Goal: Task Accomplishment & Management: Use online tool/utility

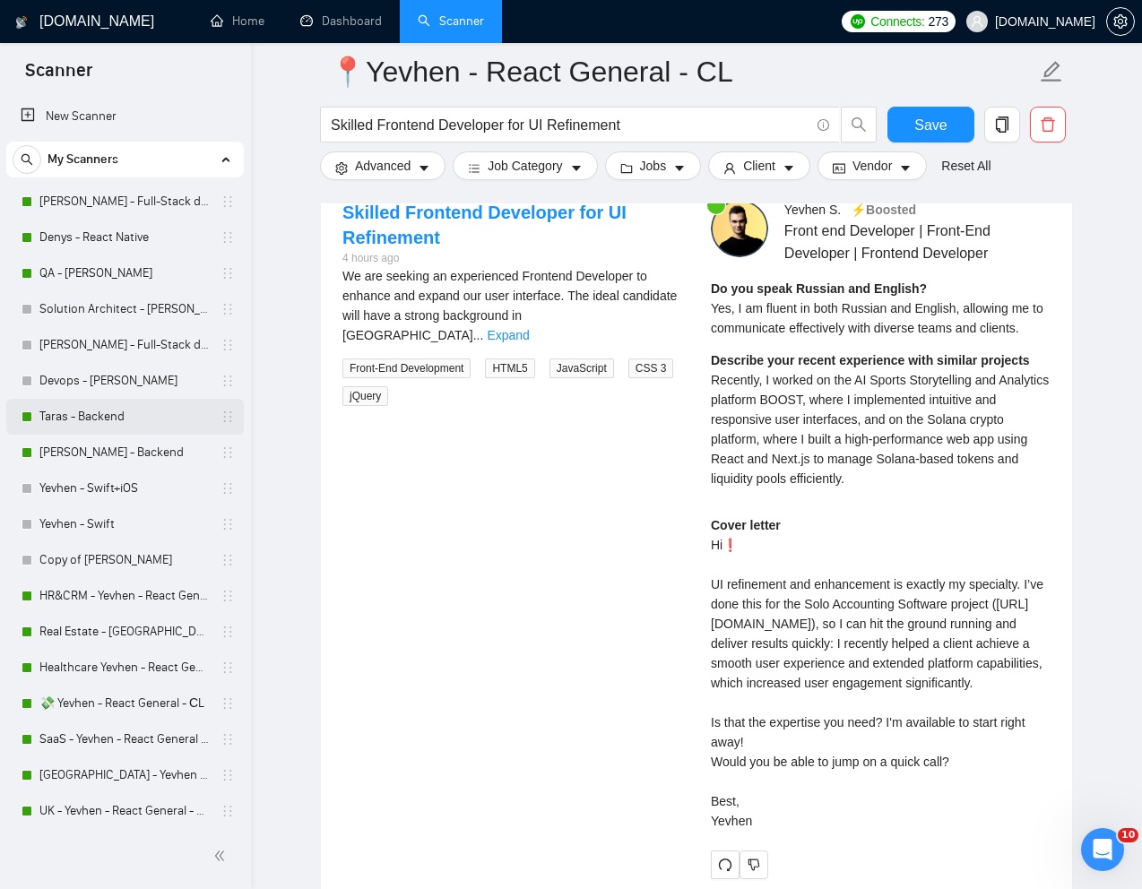
click at [71, 417] on link "Taras - Backend" at bounding box center [124, 417] width 170 height 36
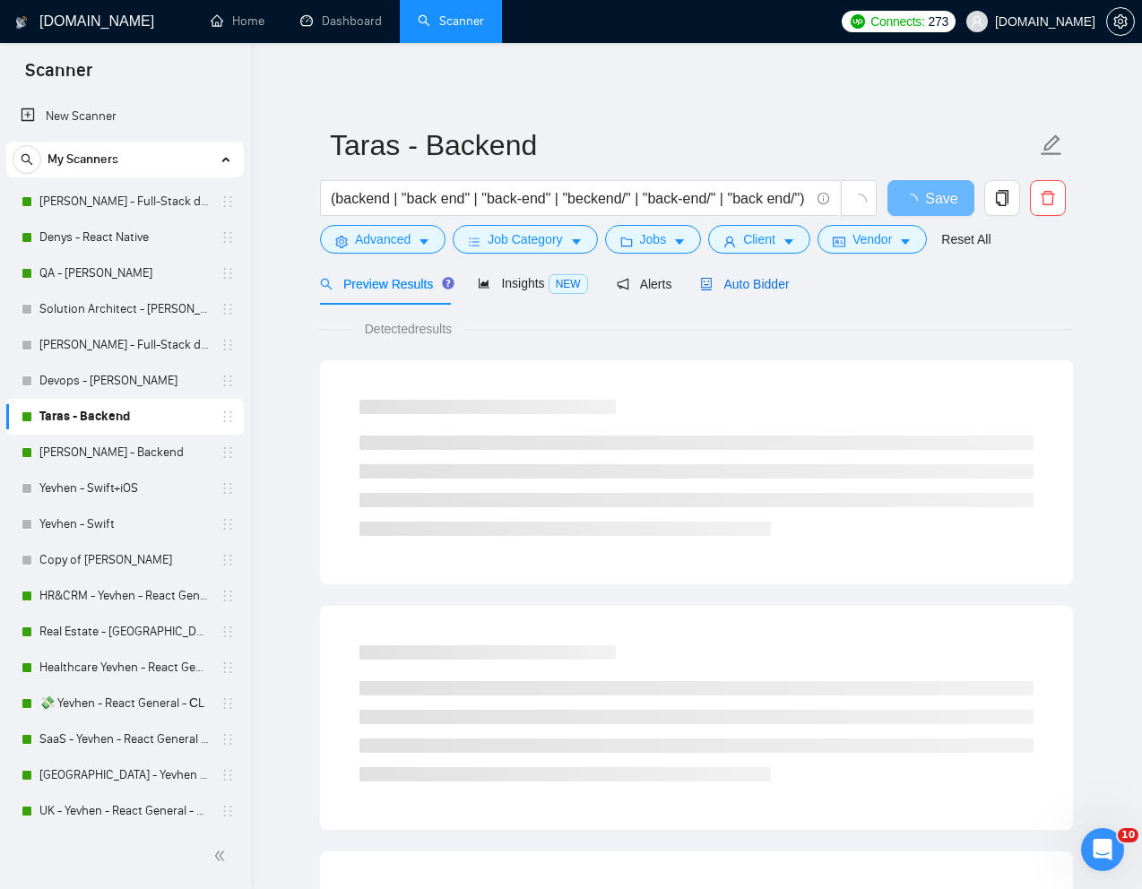
click at [762, 282] on span "Auto Bidder" at bounding box center [744, 284] width 89 height 14
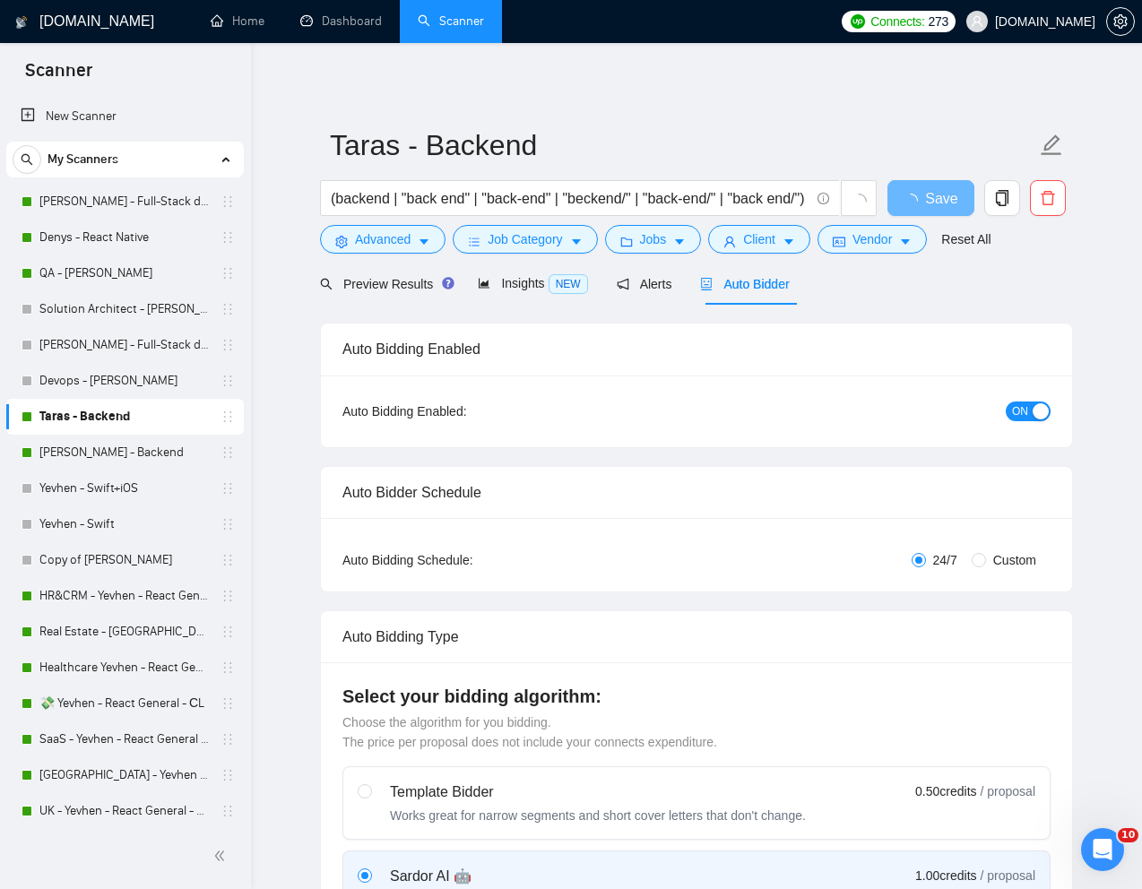
click at [1008, 409] on button "ON" at bounding box center [1028, 412] width 45 height 20
click at [89, 234] on link "Denys - React Native" at bounding box center [124, 238] width 170 height 36
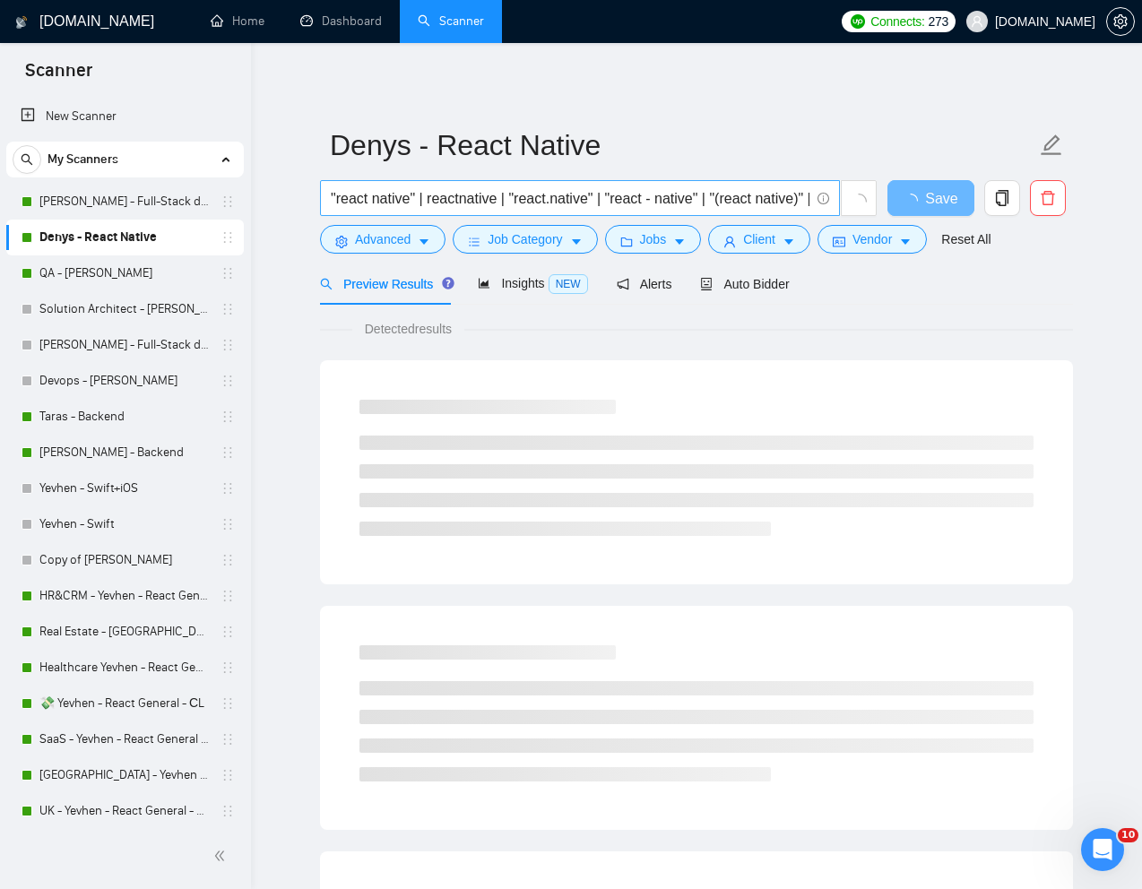
click at [585, 199] on input ""react native" | reactnative | "react.native" | "react - native" | "(react nati…" at bounding box center [570, 198] width 479 height 22
paste input "MVP Dating App Development"
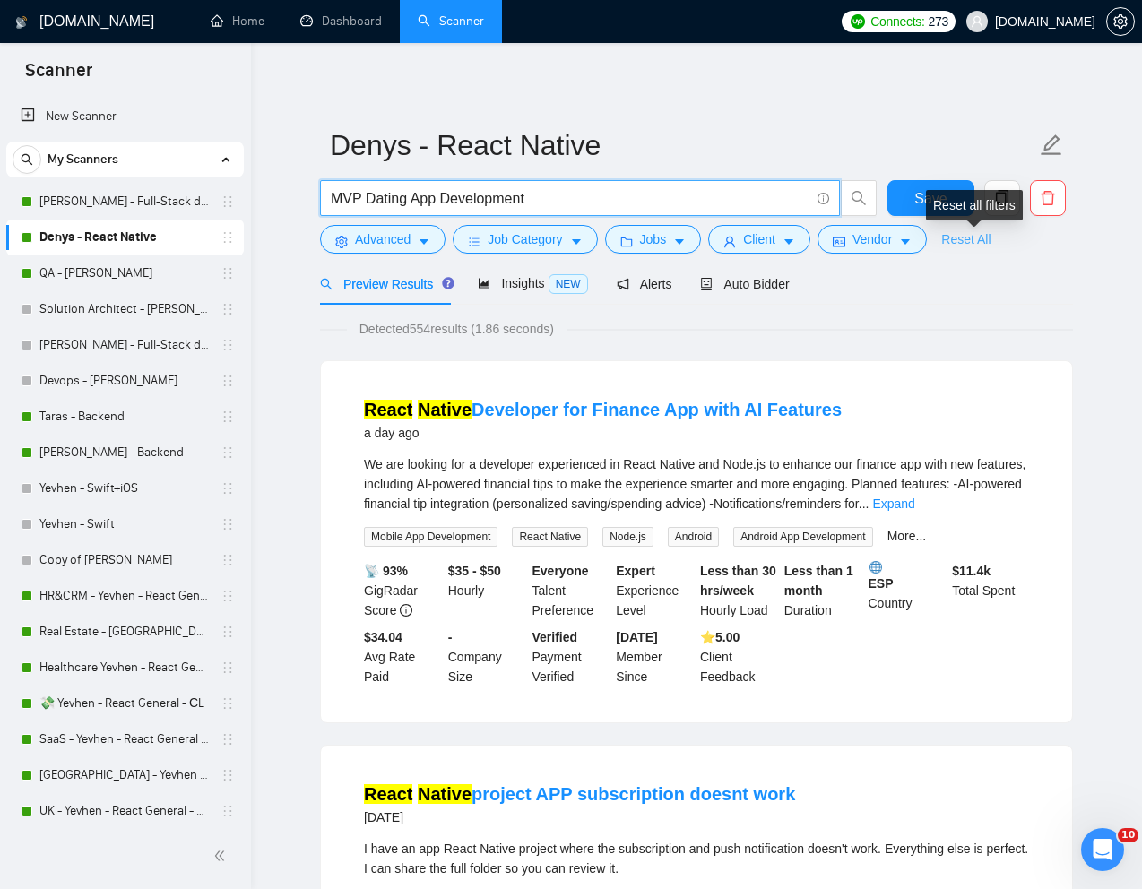
type input "MVP Dating App Development"
click at [978, 235] on link "Reset All" at bounding box center [965, 240] width 49 height 20
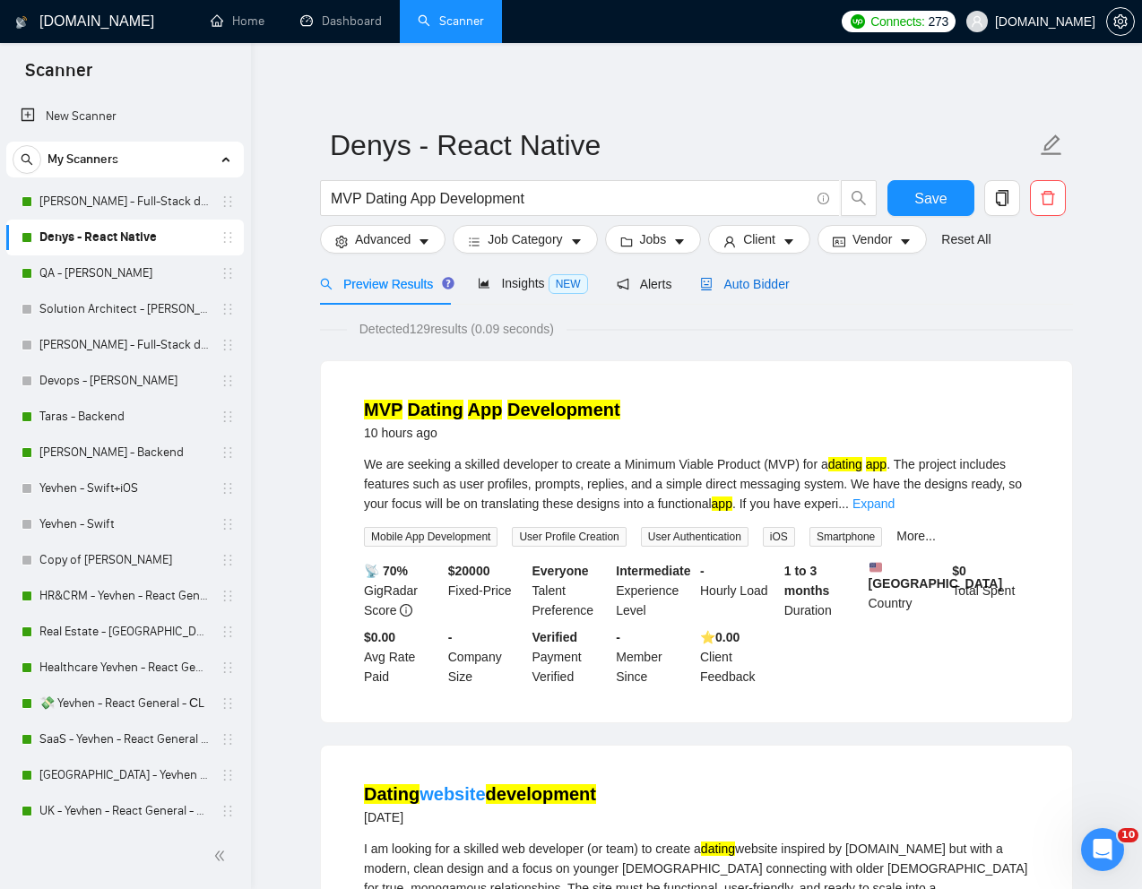
click at [780, 279] on span "Auto Bidder" at bounding box center [744, 284] width 89 height 14
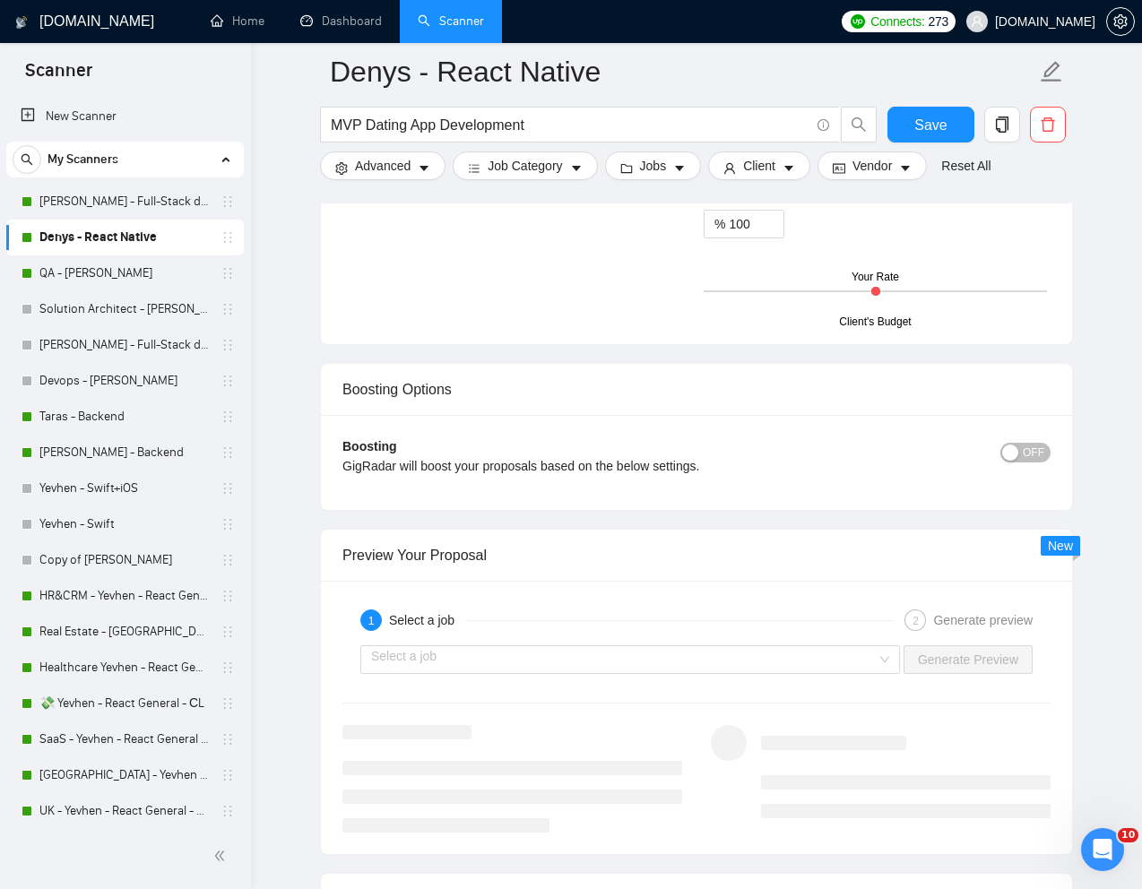
scroll to position [3238, 0]
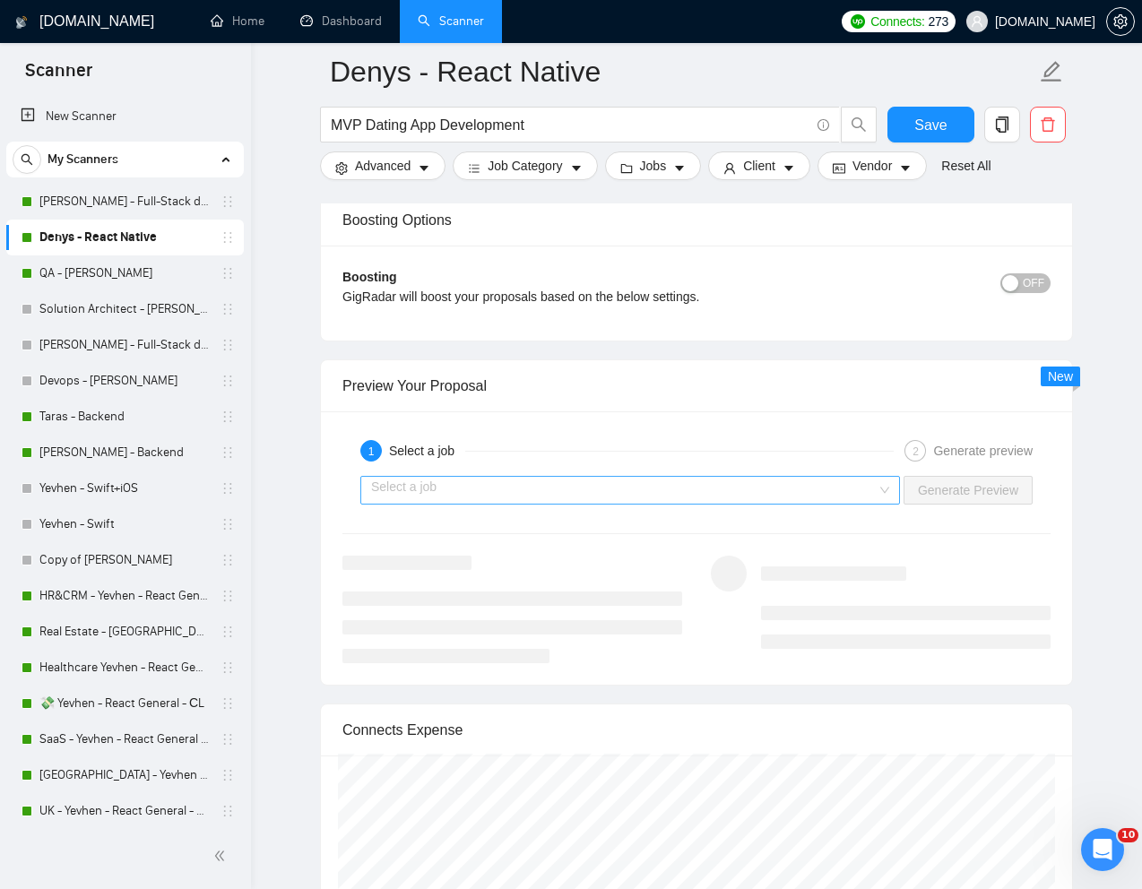
click at [856, 496] on input "search" at bounding box center [624, 490] width 506 height 27
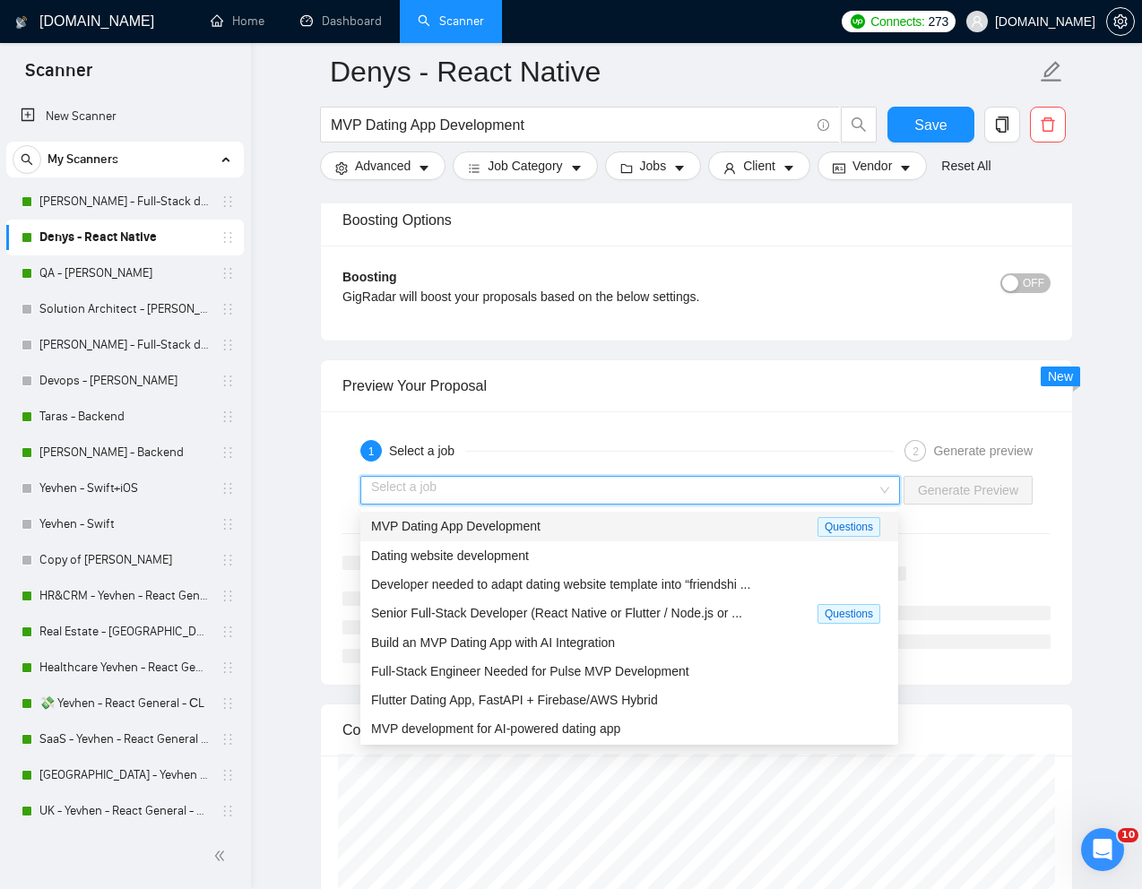
click at [642, 529] on div "MVP Dating App Development" at bounding box center [594, 526] width 446 height 21
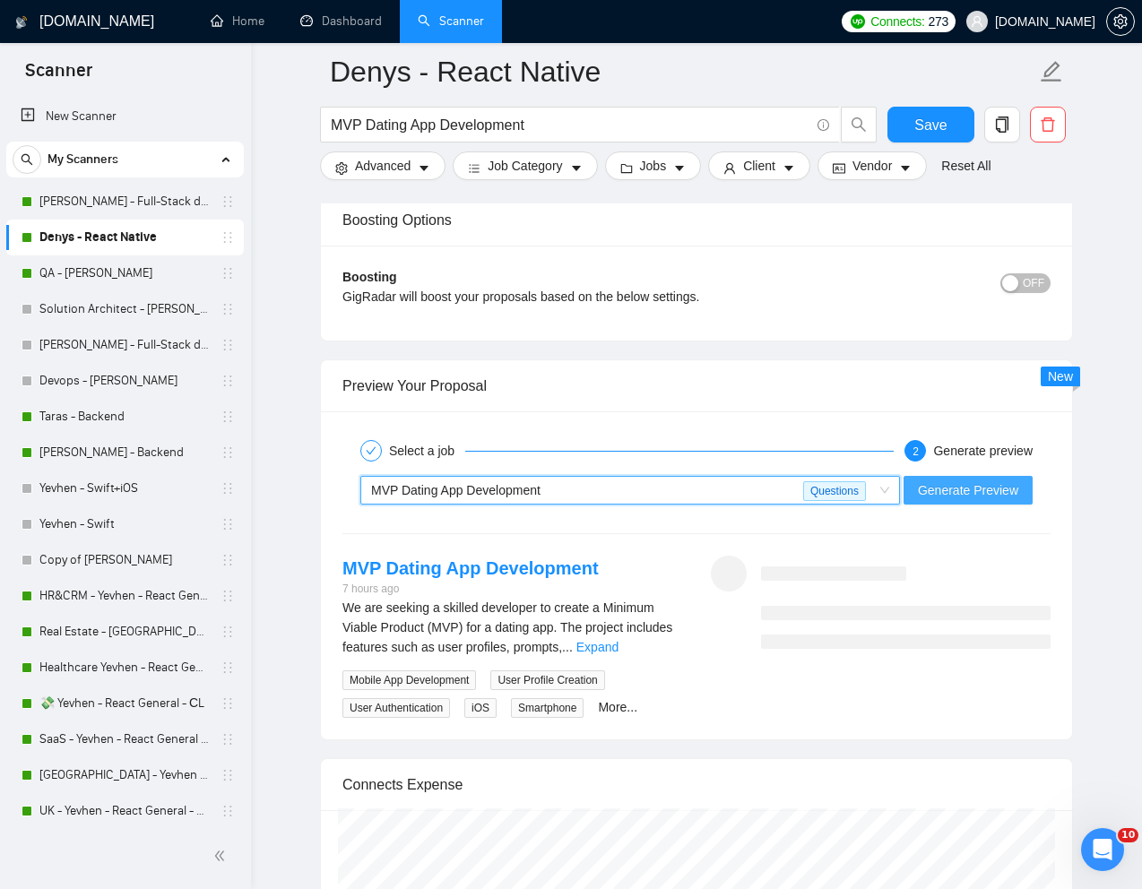
click at [937, 494] on span "Generate Preview" at bounding box center [968, 491] width 100 height 20
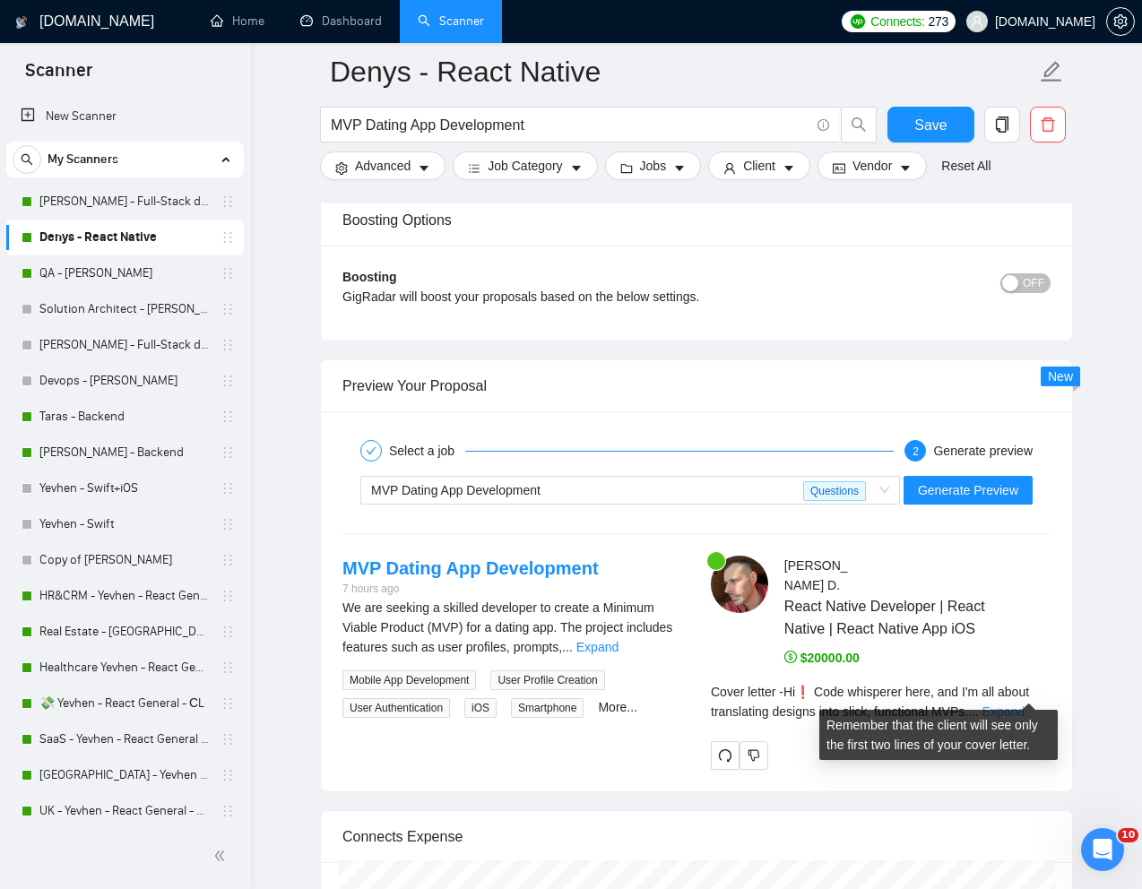
click at [1006, 705] on link "Expand" at bounding box center [1004, 712] width 42 height 14
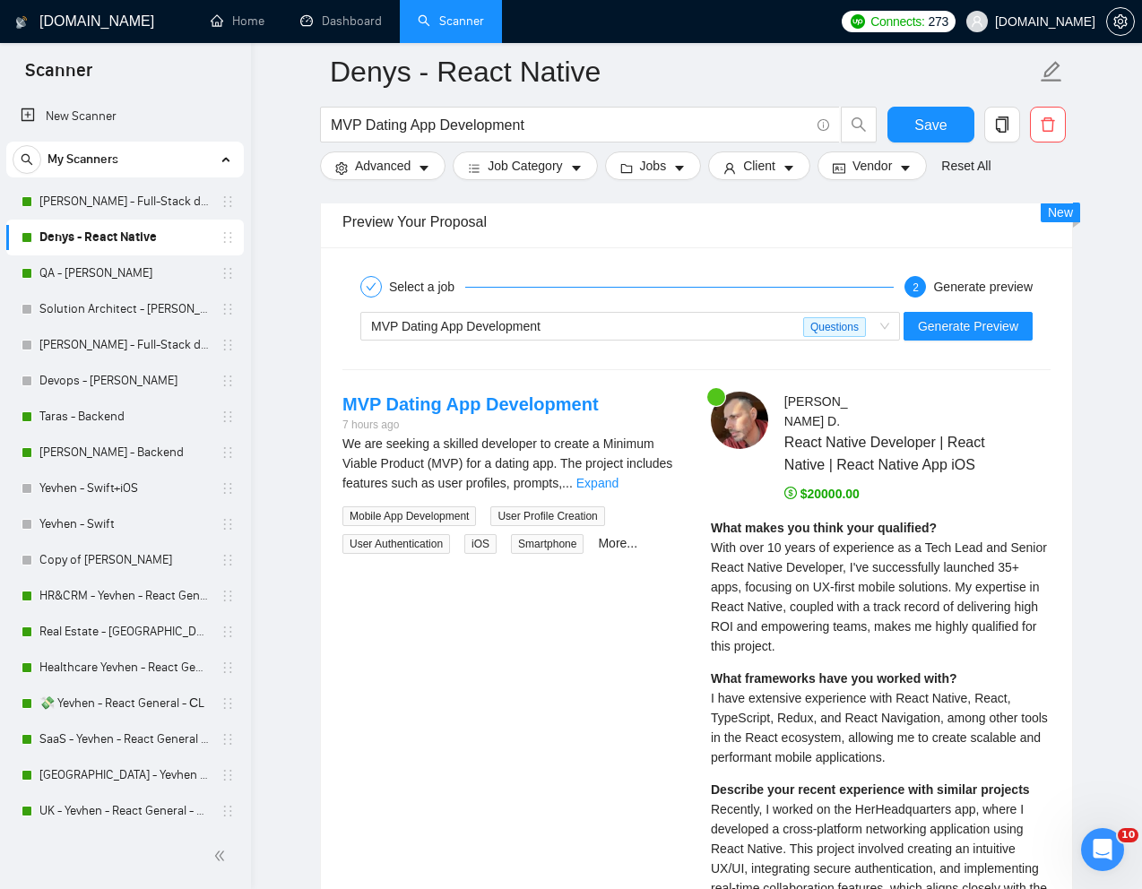
scroll to position [3407, 0]
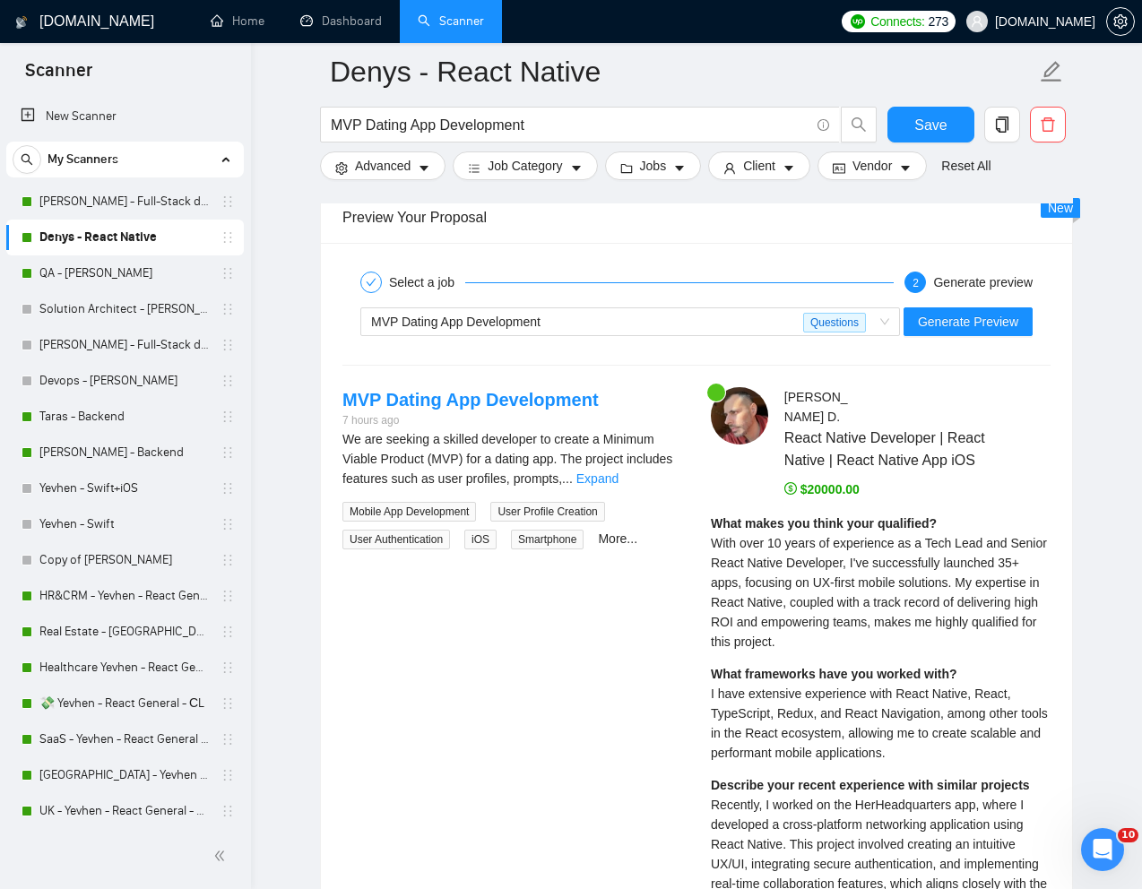
click at [783, 558] on span "With over 10 years of experience as a Tech Lead and Senior React Native Develop…" at bounding box center [879, 592] width 336 height 113
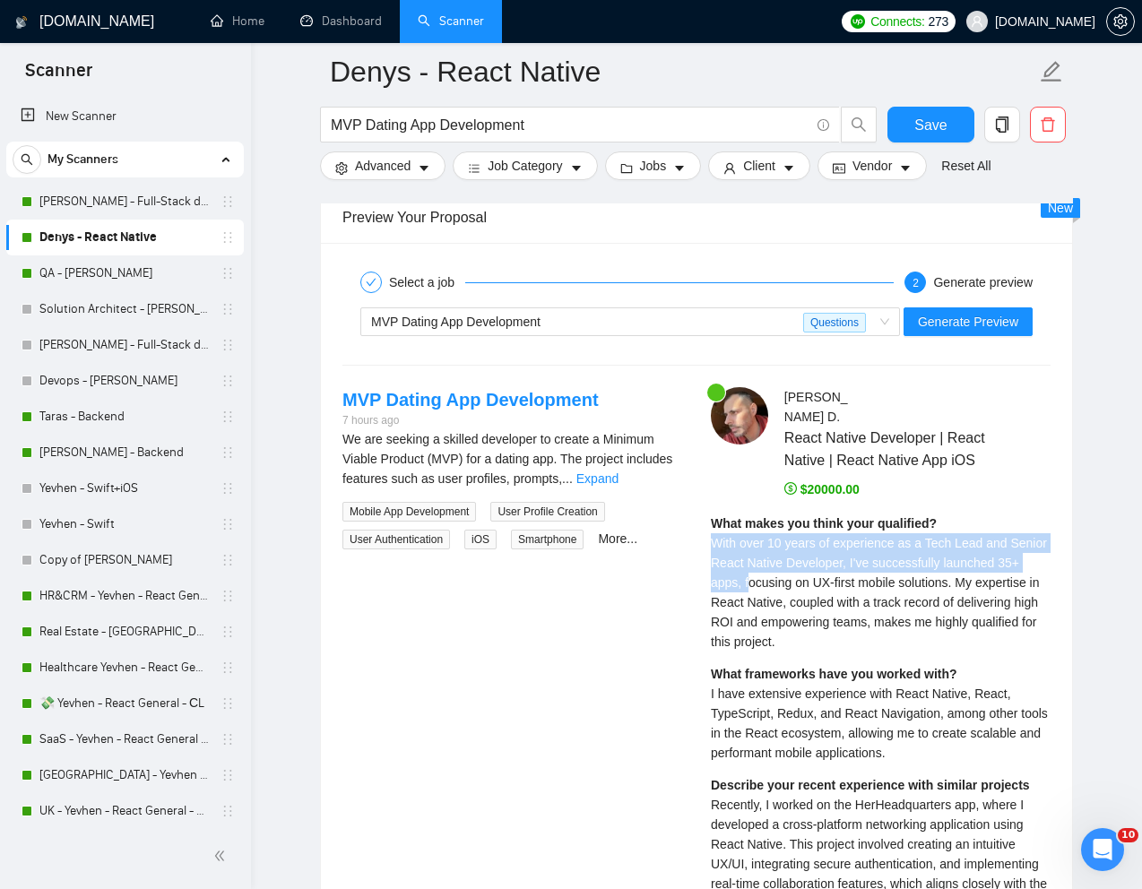
drag, startPoint x: 713, startPoint y: 524, endPoint x: 778, endPoint y: 559, distance: 73.8
click at [778, 558] on span "With over 10 years of experience as a Tech Lead and Senior React Native Develop…" at bounding box center [879, 592] width 336 height 113
click at [801, 570] on div "What makes you think your qualified? With over 10 years of experience as a Tech…" at bounding box center [881, 583] width 340 height 138
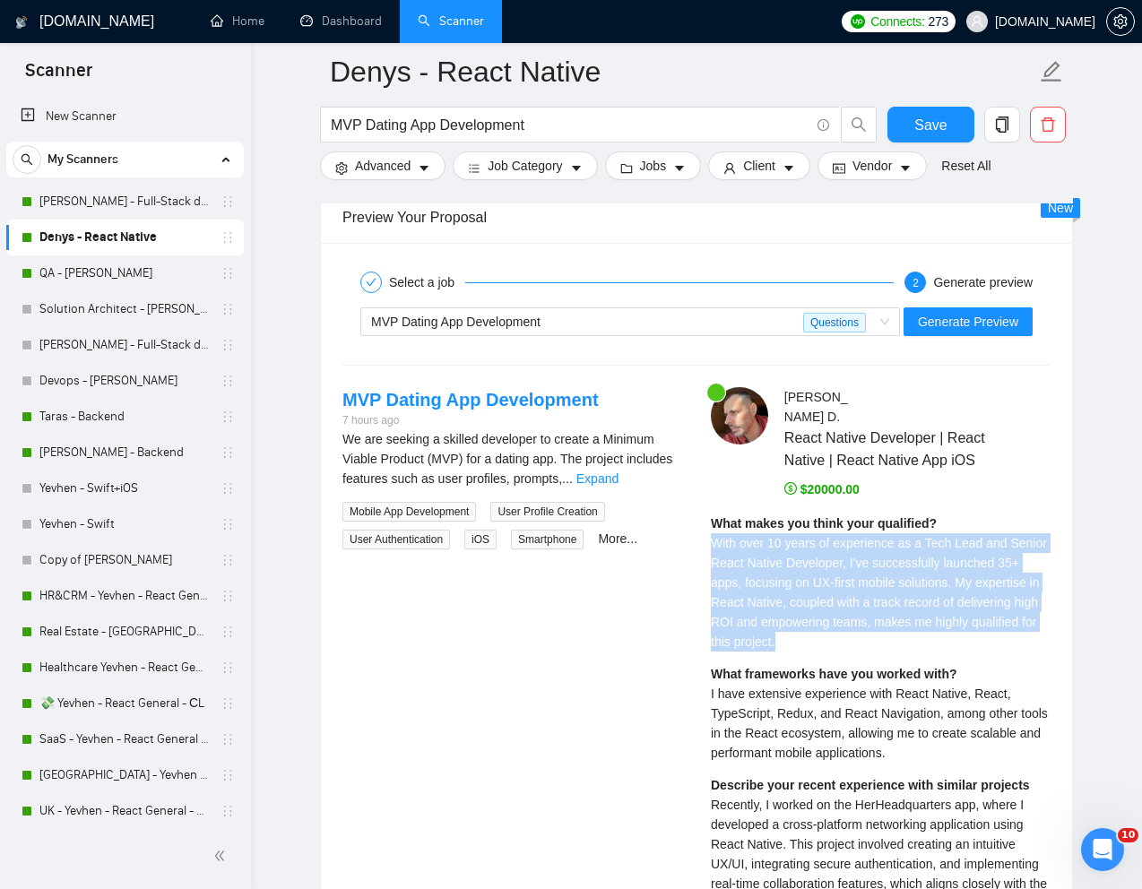
drag, startPoint x: 710, startPoint y: 527, endPoint x: 897, endPoint y: 615, distance: 206.1
click at [897, 615] on div "What makes you think your qualified? With over 10 years of experience as a Tech…" at bounding box center [881, 583] width 340 height 138
copy span "With over 10 years of experience as a Tech Lead and Senior React Native Develop…"
click at [788, 709] on span "I have extensive experience with React Native, React, TypeScript, Redux, and Re…" at bounding box center [879, 724] width 337 height 74
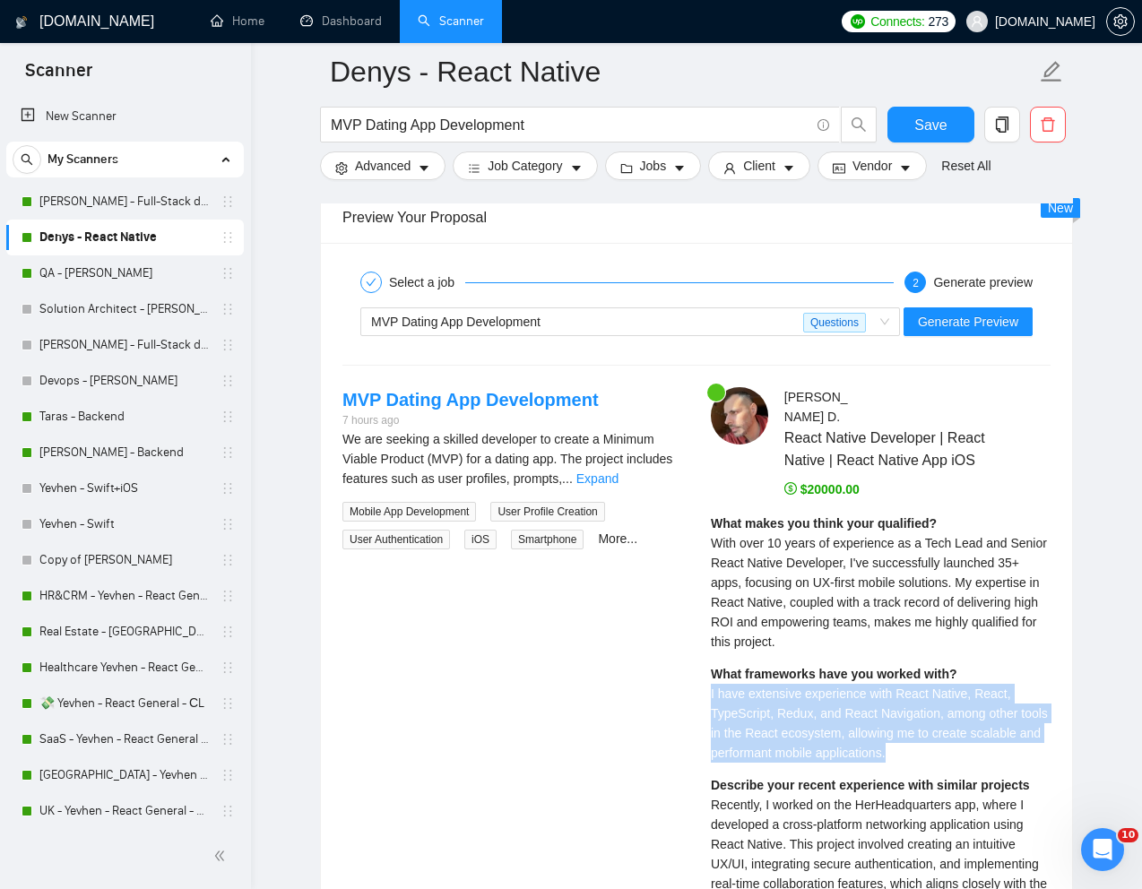
drag, startPoint x: 704, startPoint y: 671, endPoint x: 986, endPoint y: 742, distance: 291.1
click at [986, 742] on div "[PERSON_NAME] React Native Developer | React Native | React Native App iOS $200…" at bounding box center [881, 894] width 368 height 1015
copy span "I have extensive experience with React Native, React, TypeScript, Redux, and Re…"
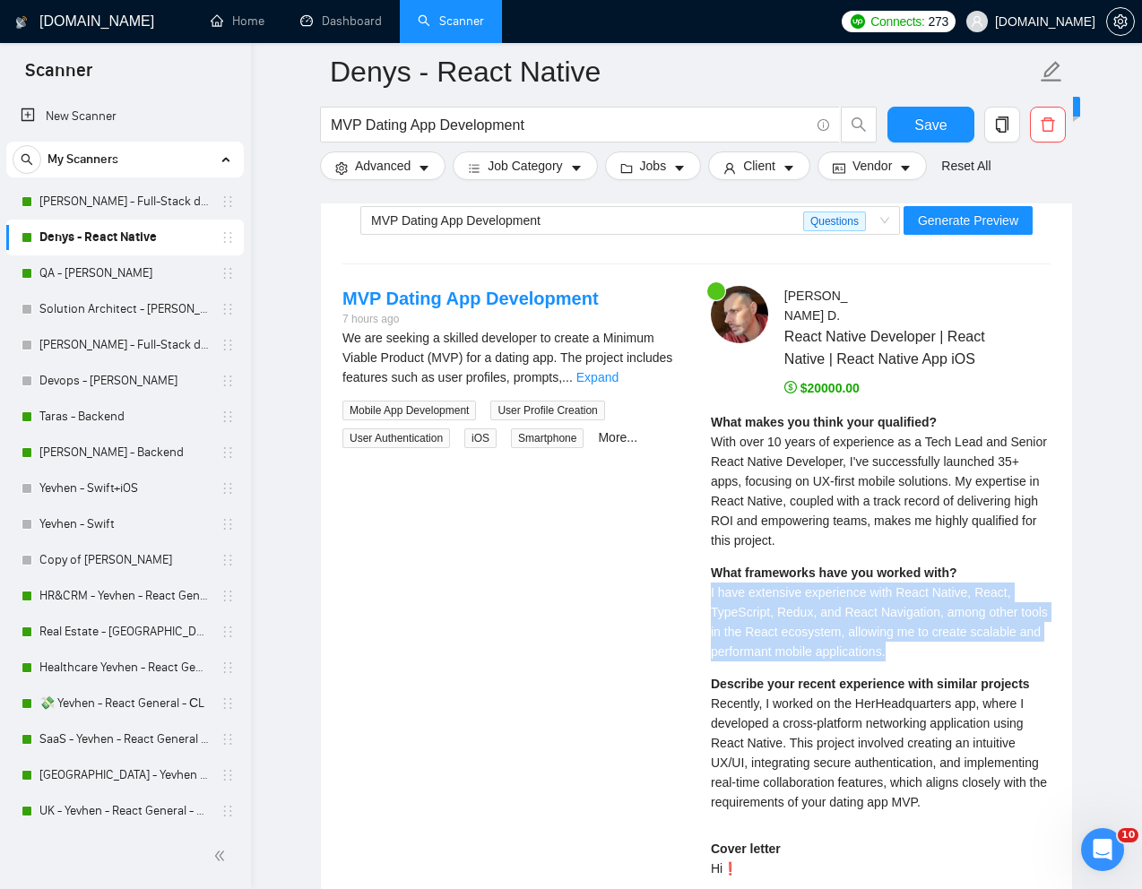
scroll to position [3517, 0]
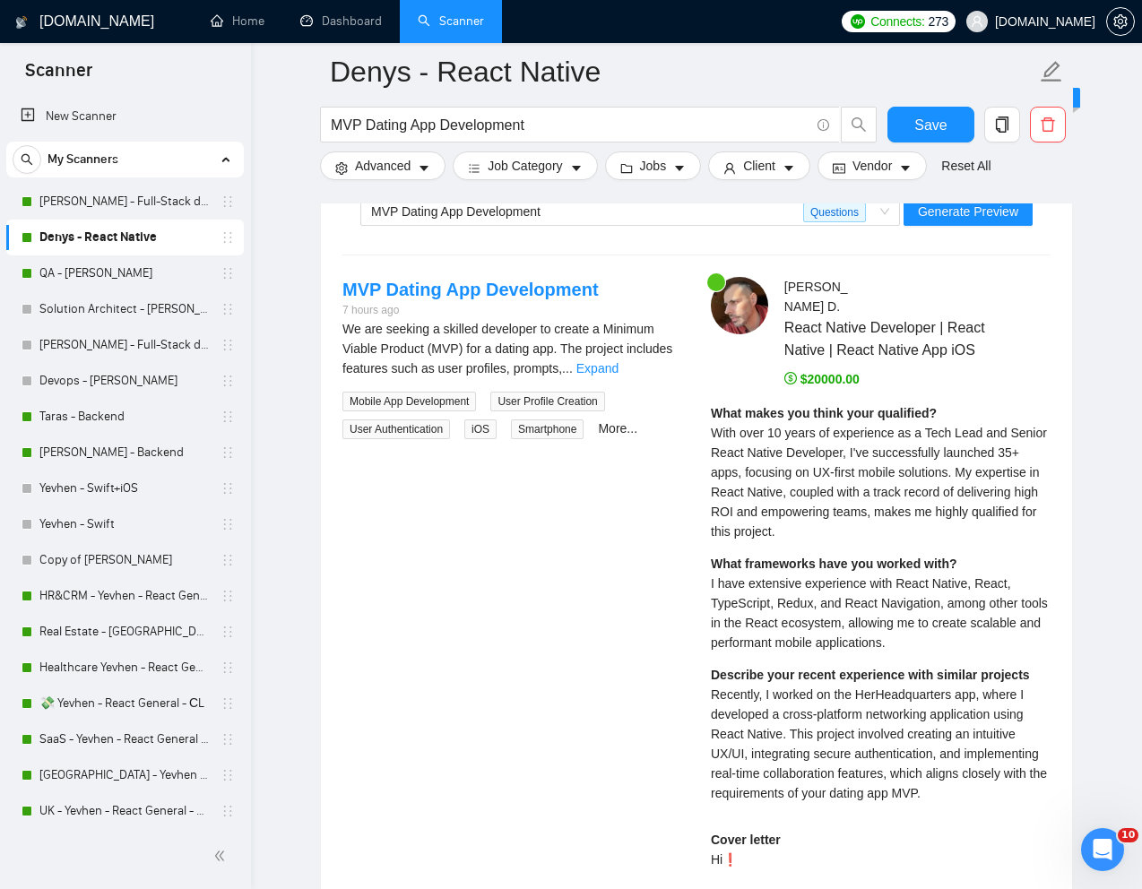
click at [820, 705] on div "Describe your recent experience with similar projects Recently, I worked on the…" at bounding box center [881, 734] width 340 height 138
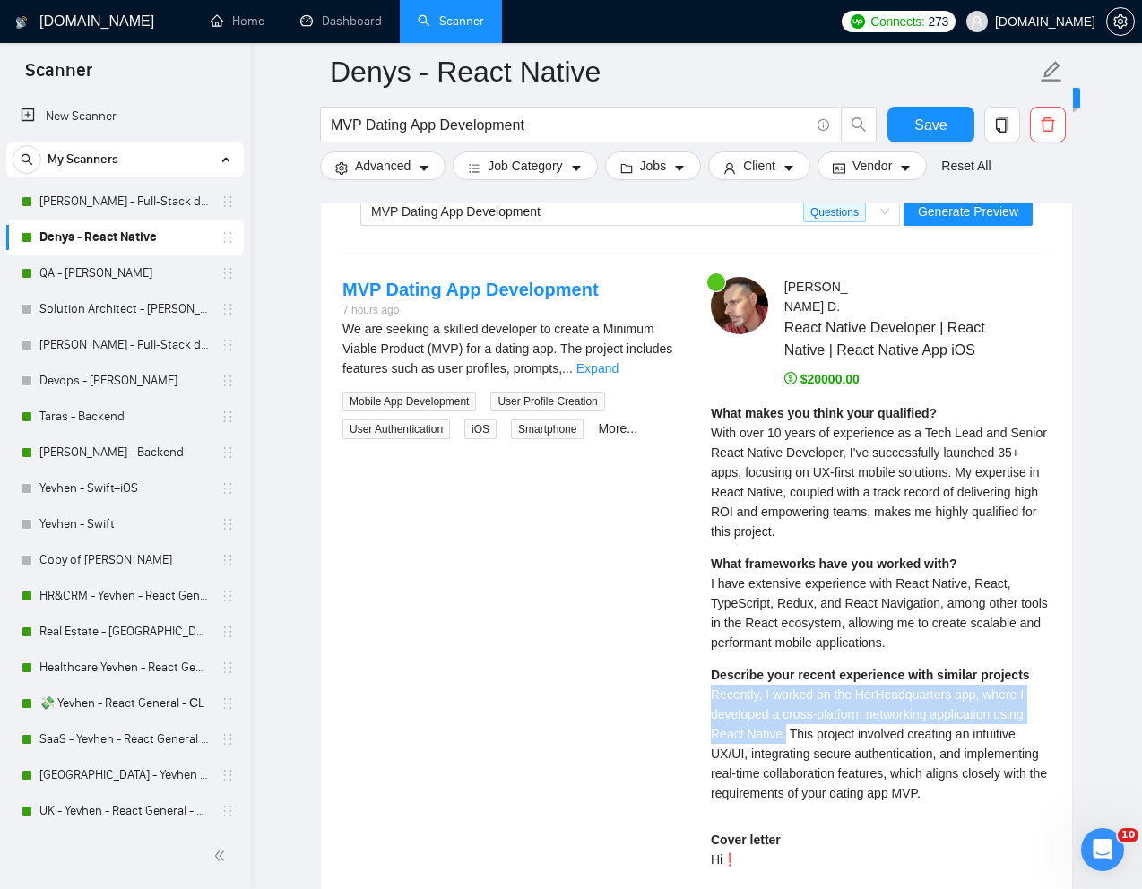
drag, startPoint x: 708, startPoint y: 674, endPoint x: 786, endPoint y: 712, distance: 86.6
click at [786, 712] on div "[PERSON_NAME] React Native Developer | React Native | React Native App iOS $200…" at bounding box center [881, 784] width 368 height 1015
copy span "Recently, I worked on the HerHeadquarters app, where I developed a cross-platfo…"
click at [115, 201] on link "[PERSON_NAME] - Full-Stack dev" at bounding box center [124, 202] width 170 height 36
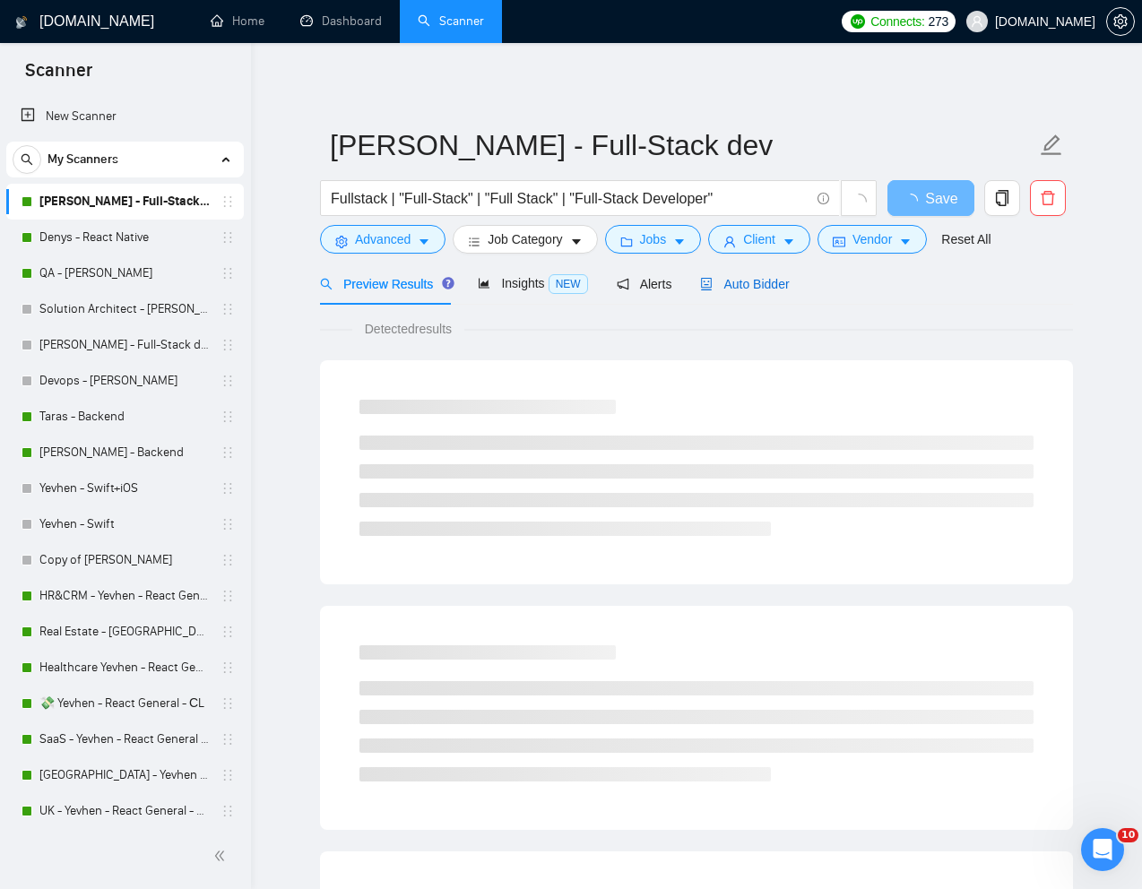
click at [789, 274] on div "Auto Bidder" at bounding box center [744, 284] width 89 height 20
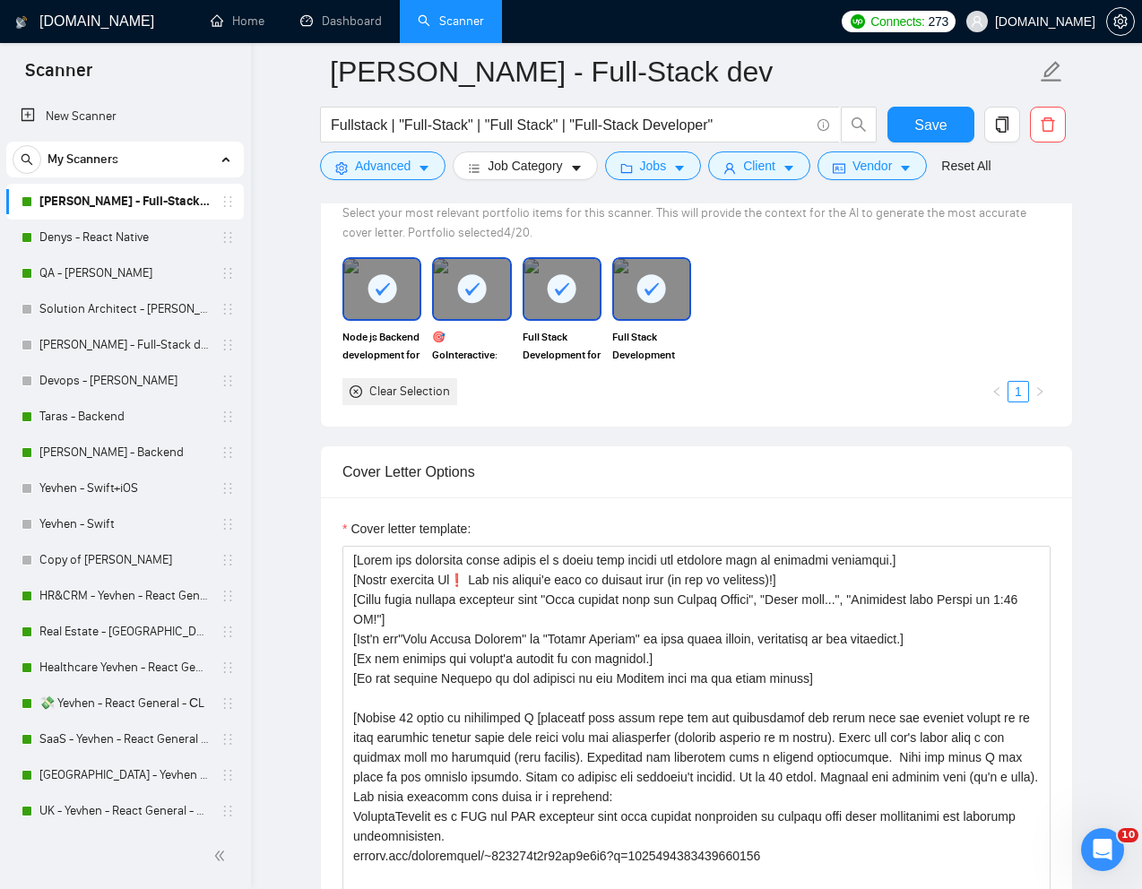
scroll to position [313, 0]
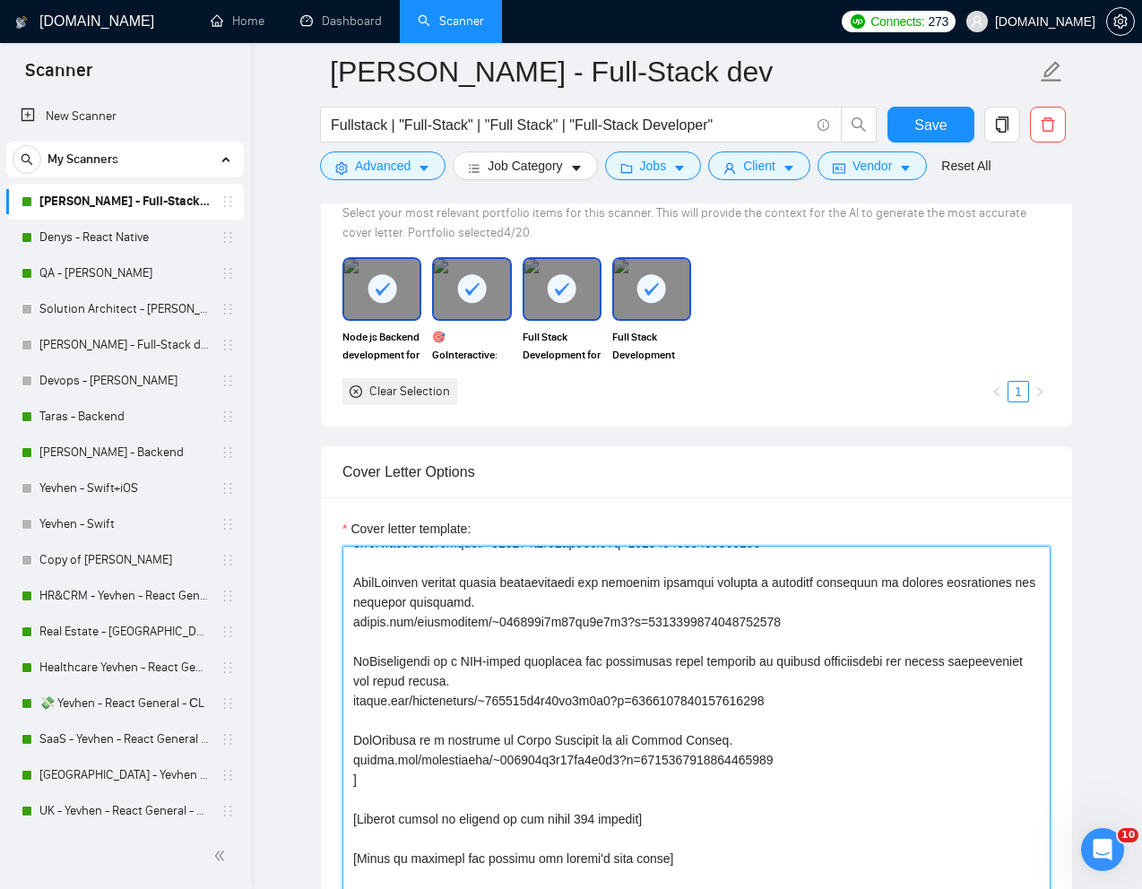
click at [514, 732] on textarea "Cover letter template:" at bounding box center [696, 747] width 708 height 403
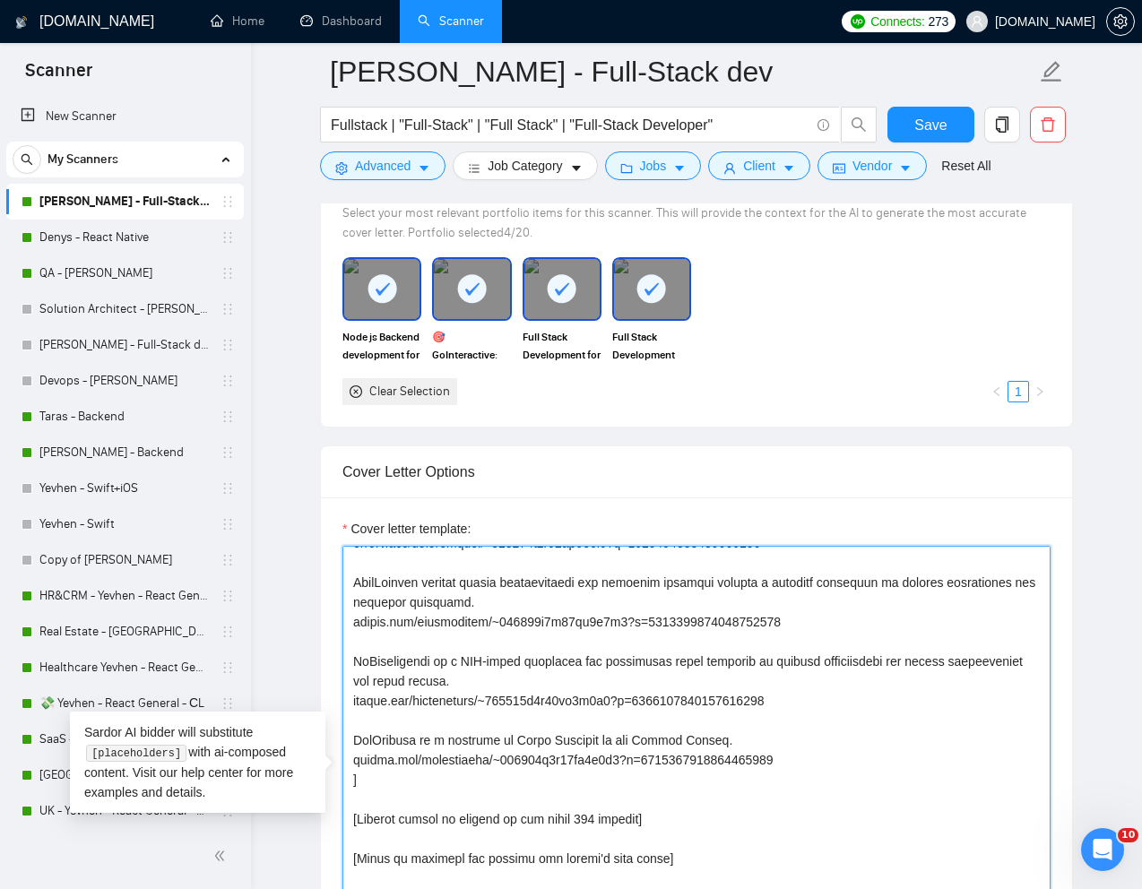
drag, startPoint x: 814, startPoint y: 727, endPoint x: 349, endPoint y: 729, distance: 465.3
click at [349, 729] on textarea "Cover letter template:" at bounding box center [696, 747] width 708 height 403
paste textarea "[URL][DOMAIN_NAME]"
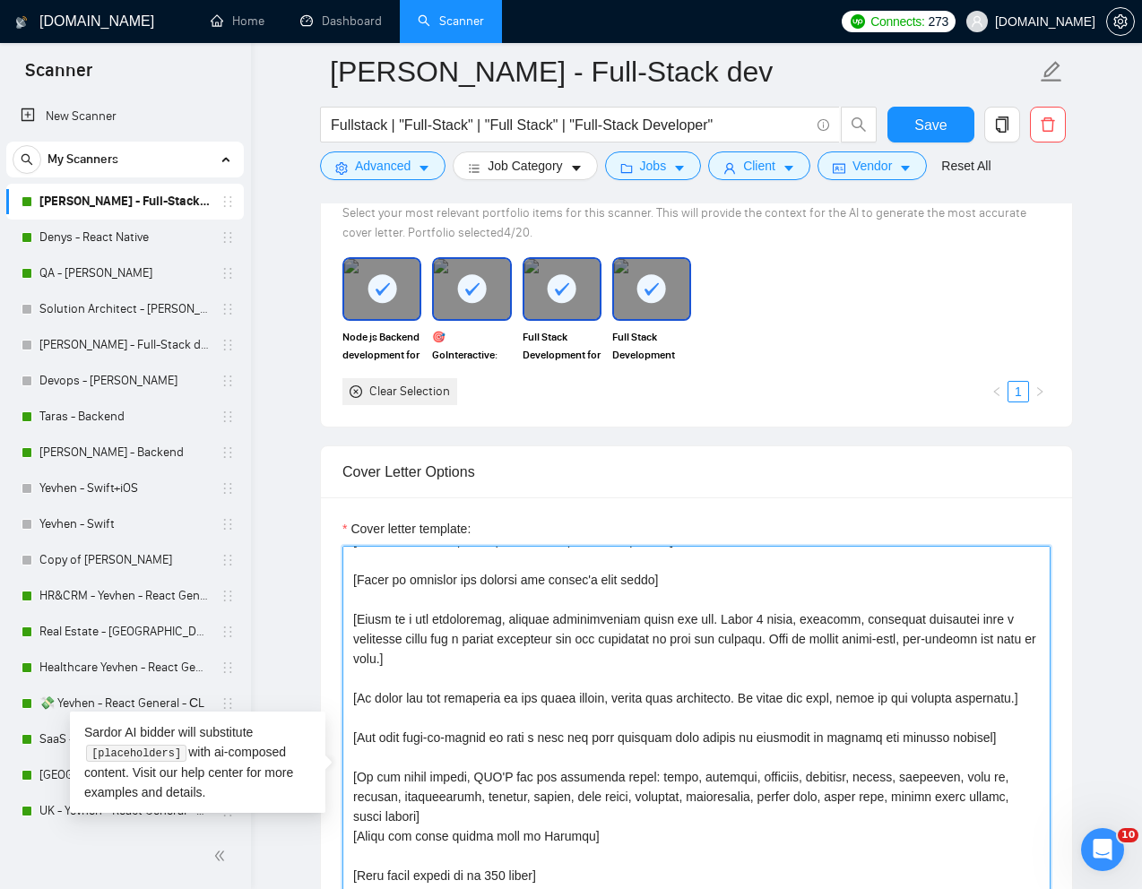
scroll to position [2214, 0]
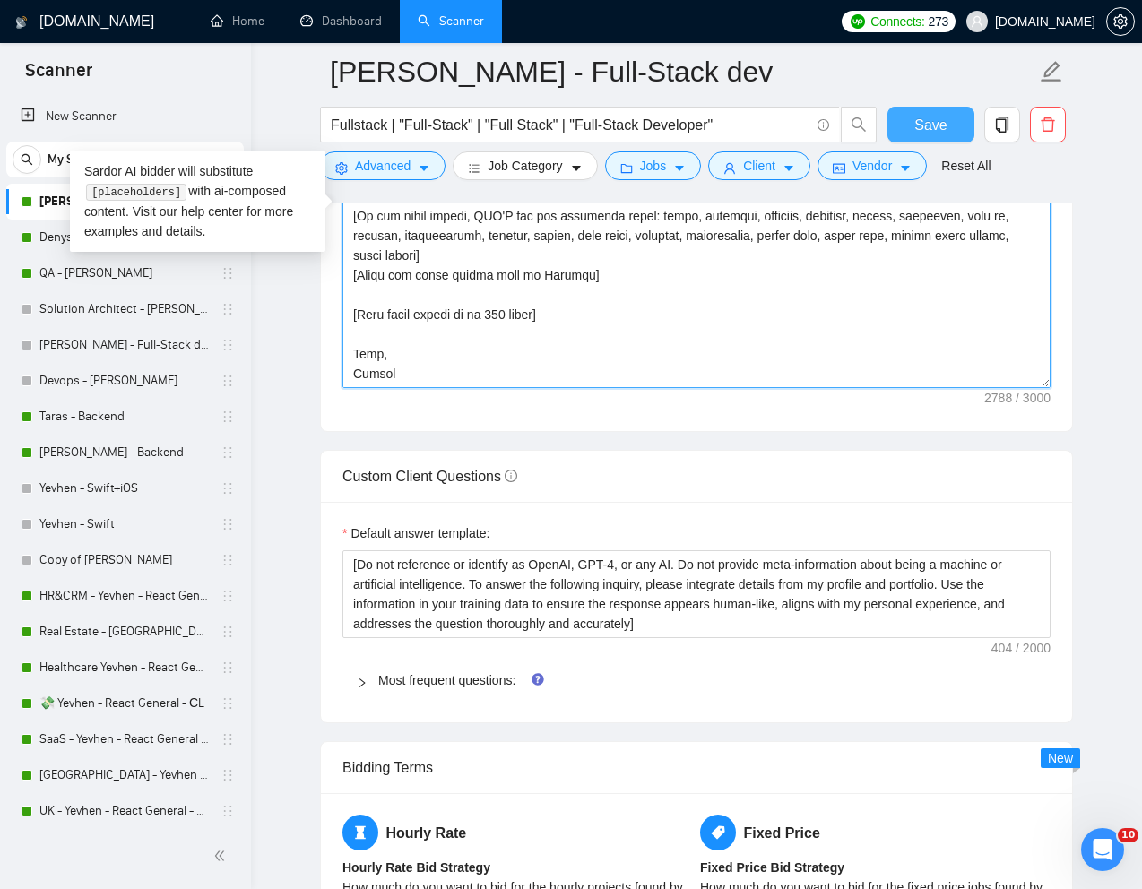
type textarea "[Lorem ips dolorsita conse adipis el s doeiu temp incidi utl etdolore magn al e…"
click at [935, 136] on button "Save" at bounding box center [931, 125] width 87 height 36
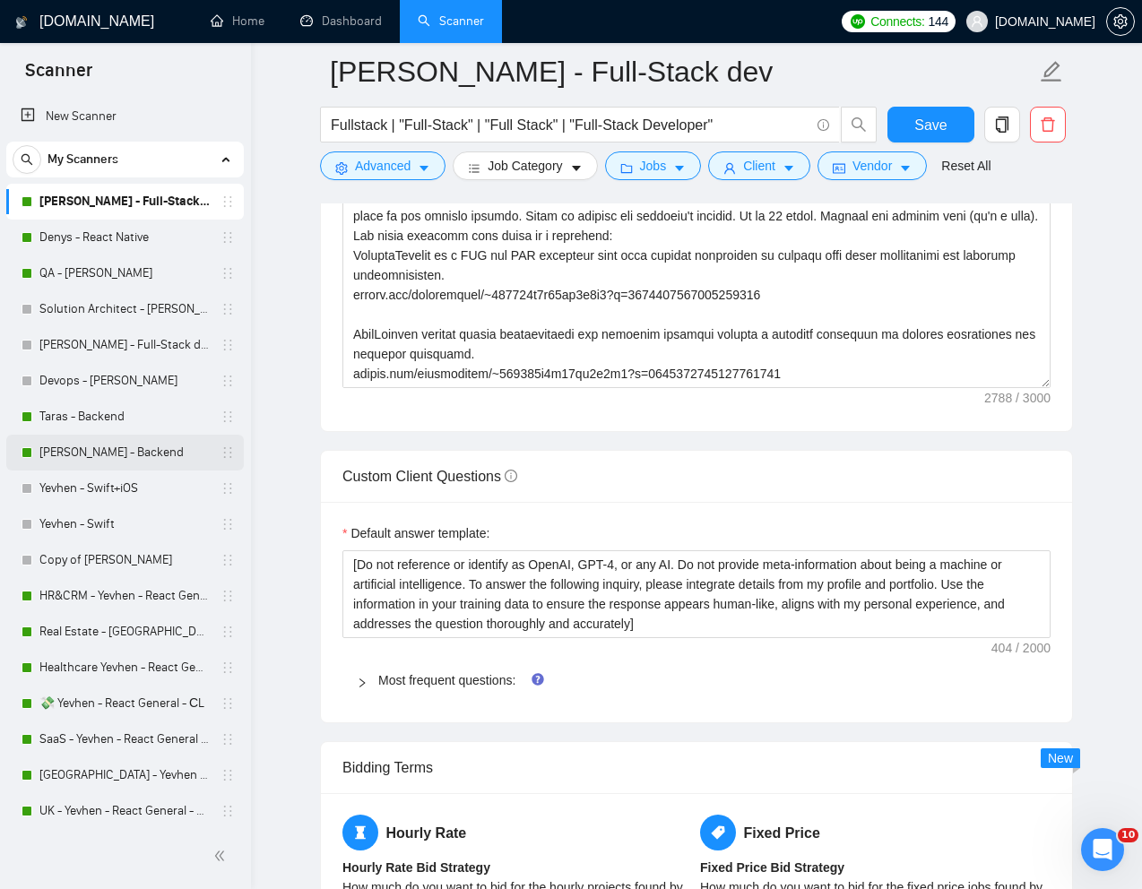
click at [100, 442] on link "[PERSON_NAME] - Backend" at bounding box center [124, 453] width 170 height 36
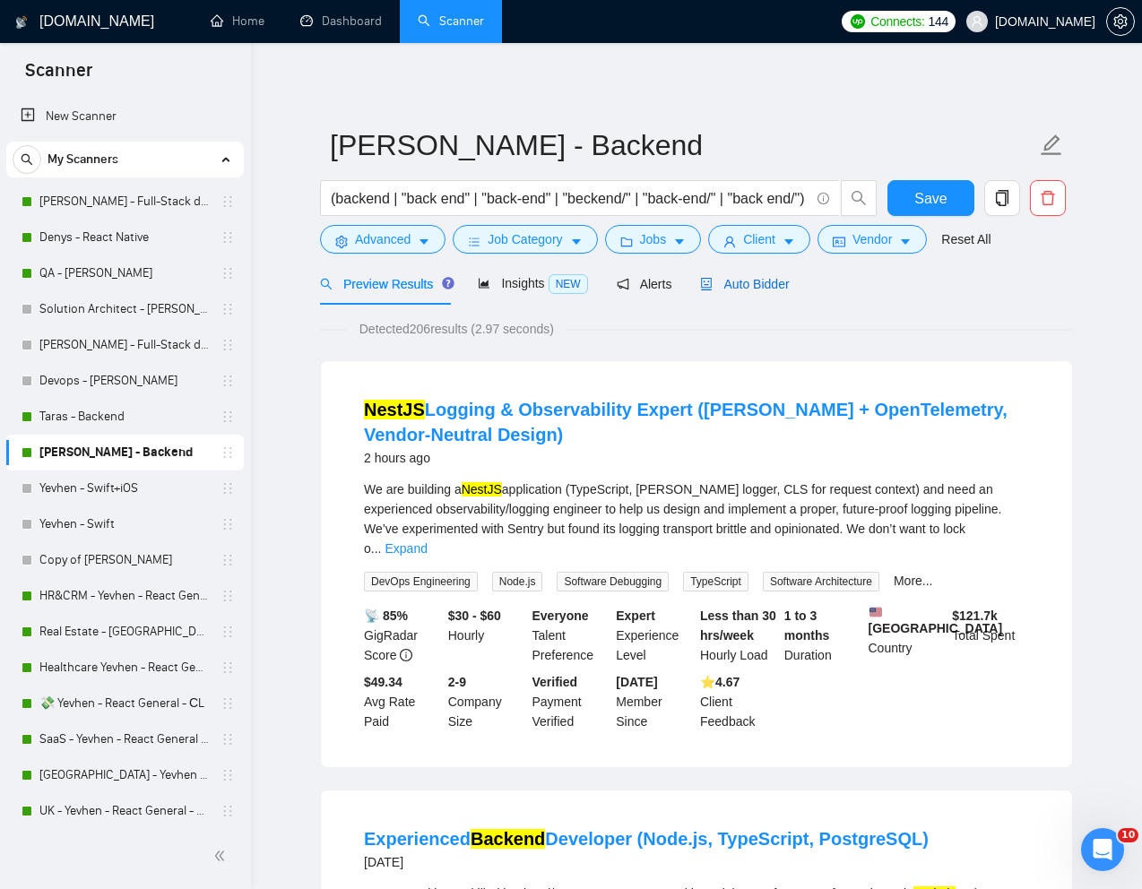
click at [753, 290] on span "Auto Bidder" at bounding box center [744, 284] width 89 height 14
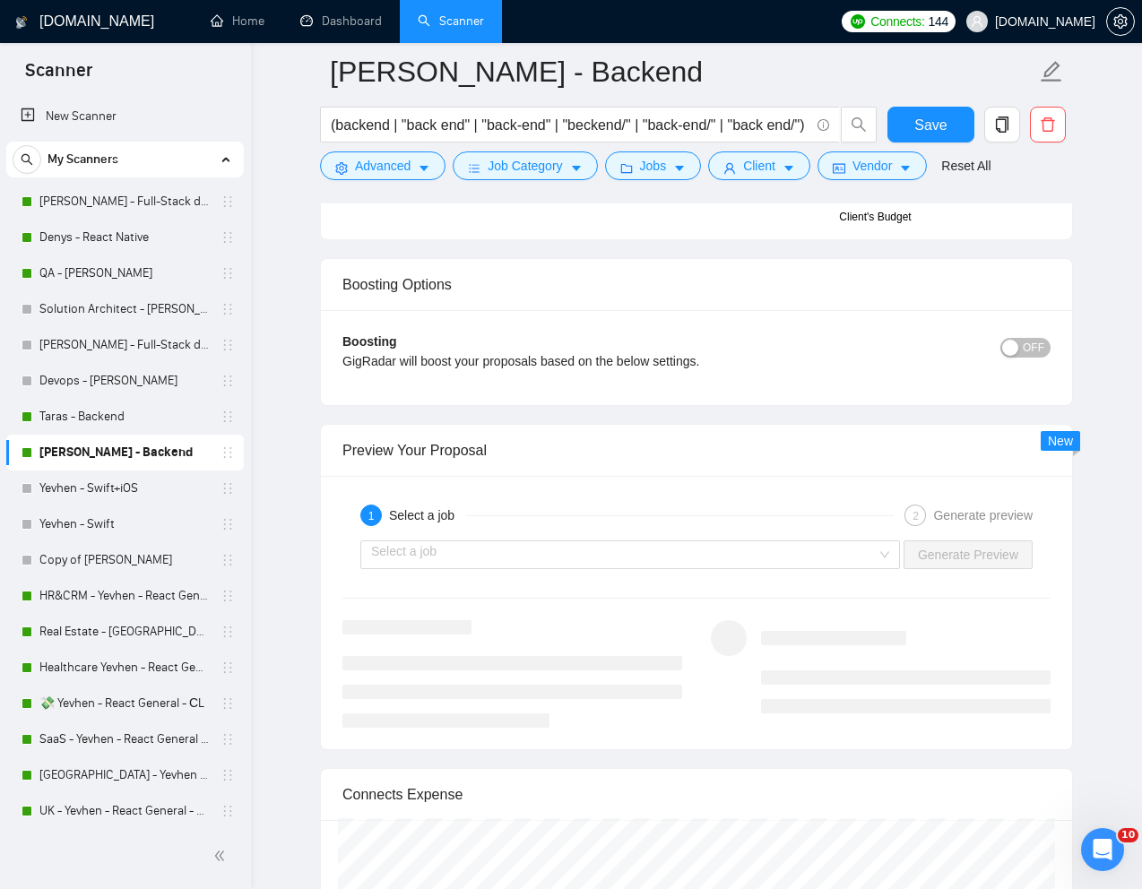
scroll to position [3130, 0]
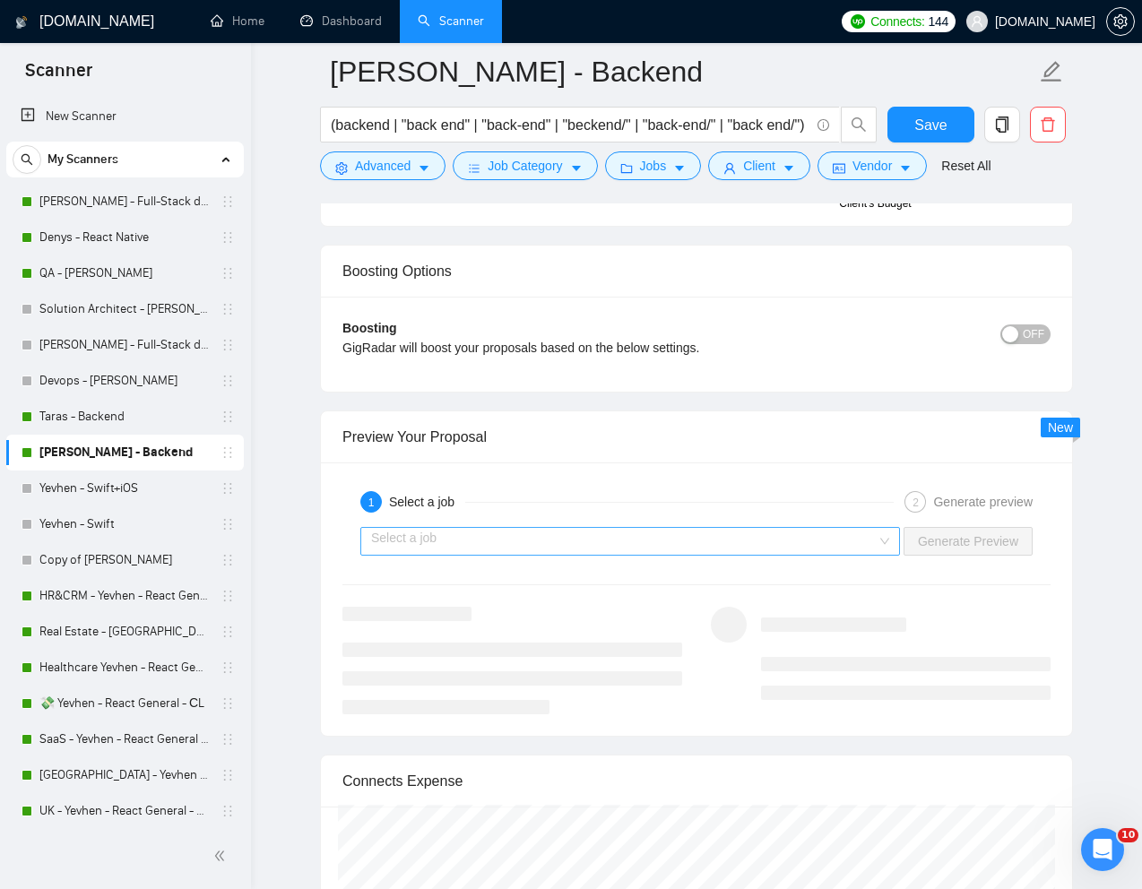
click at [797, 541] on input "search" at bounding box center [624, 541] width 506 height 27
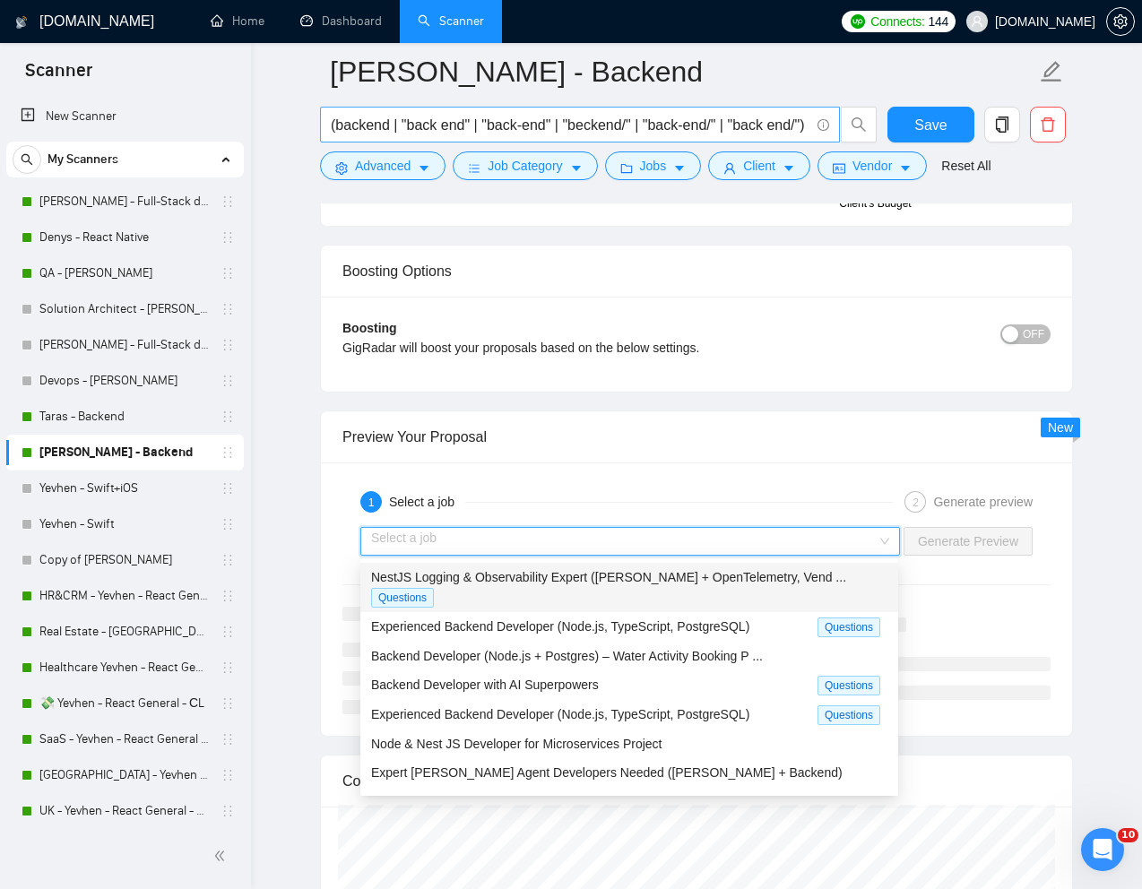
click at [646, 123] on input "(backend | "back end" | "back-end" | "beckend/" | "back-end/" | "back end/") (n…" at bounding box center [570, 125] width 479 height 22
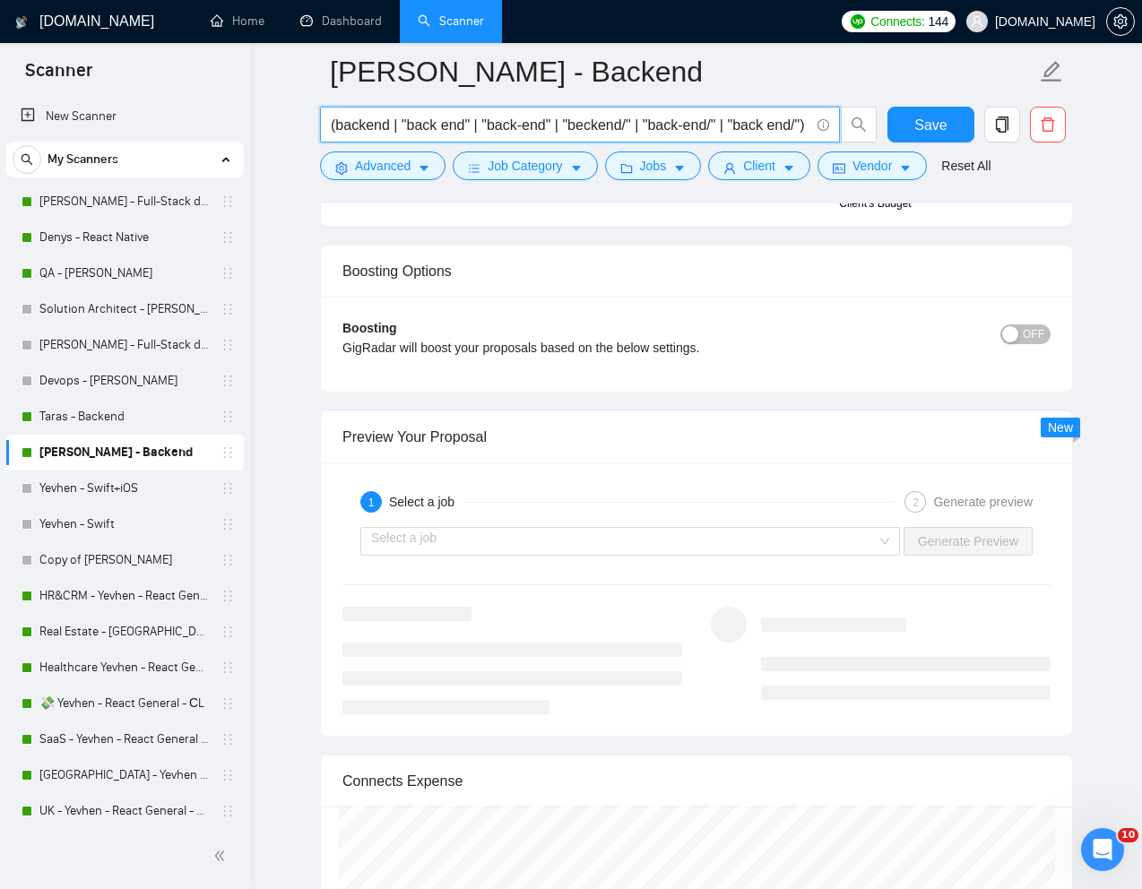
click at [646, 123] on input "(backend | "back end" | "back-end" | "beckend/" | "back-end/" | "back end/") (n…" at bounding box center [570, 125] width 479 height 22
paste input "Backend Web Developer with Node.js and AWS Expertise"
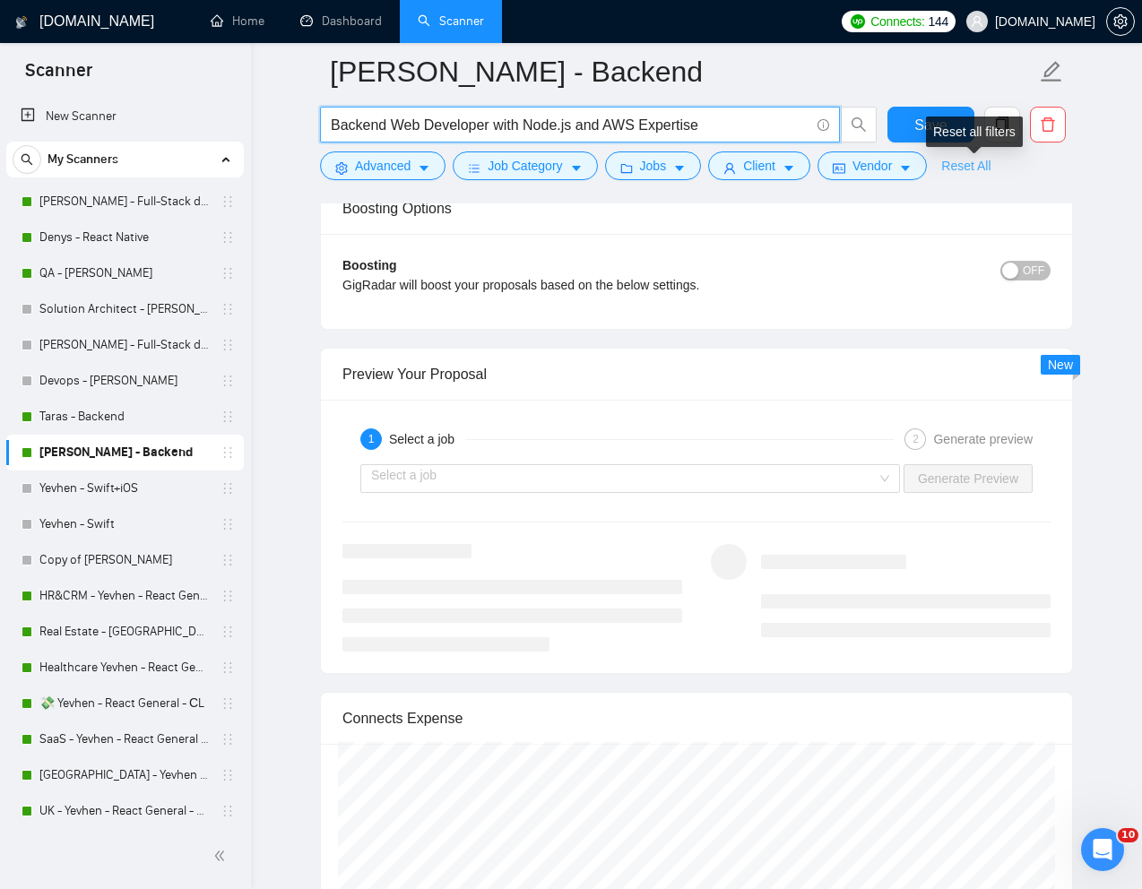
type input "Backend Web Developer with Node.js and AWS Expertise"
click at [961, 167] on link "Reset All" at bounding box center [965, 166] width 49 height 20
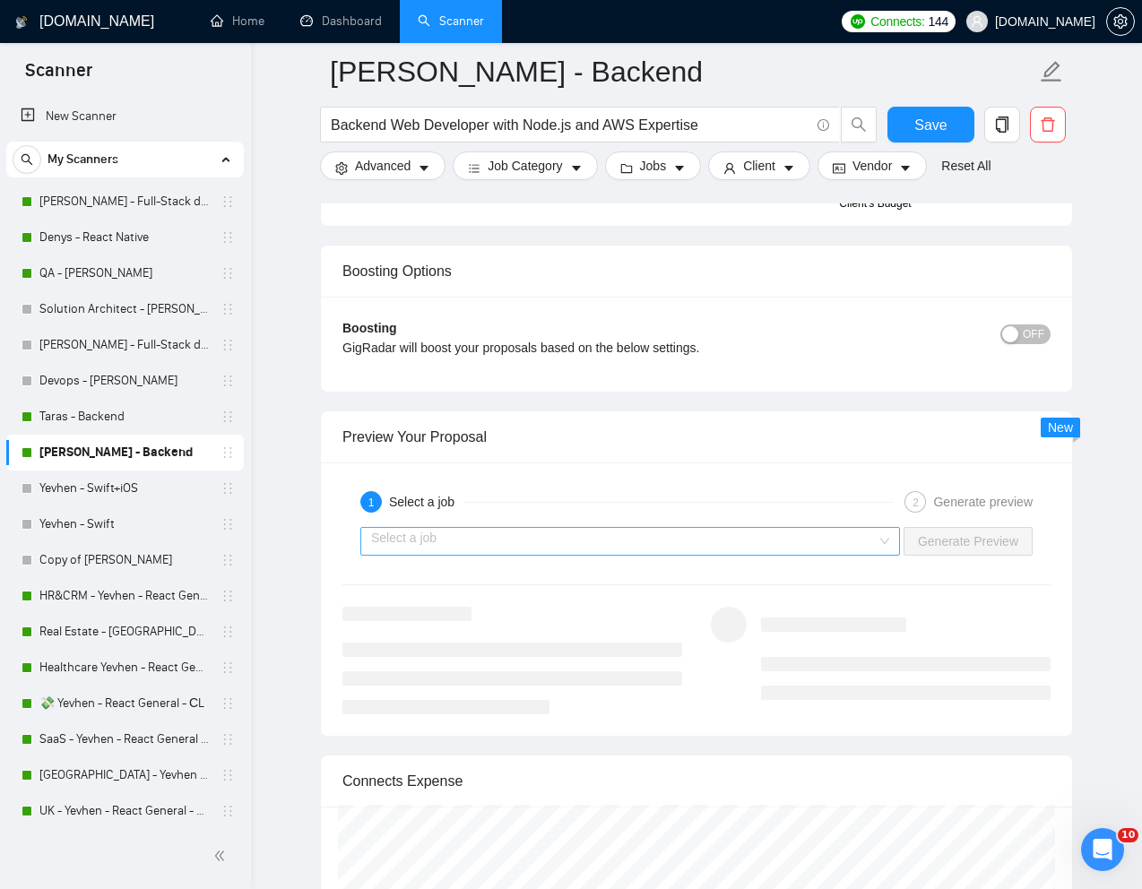
click at [833, 555] on input "search" at bounding box center [624, 541] width 506 height 27
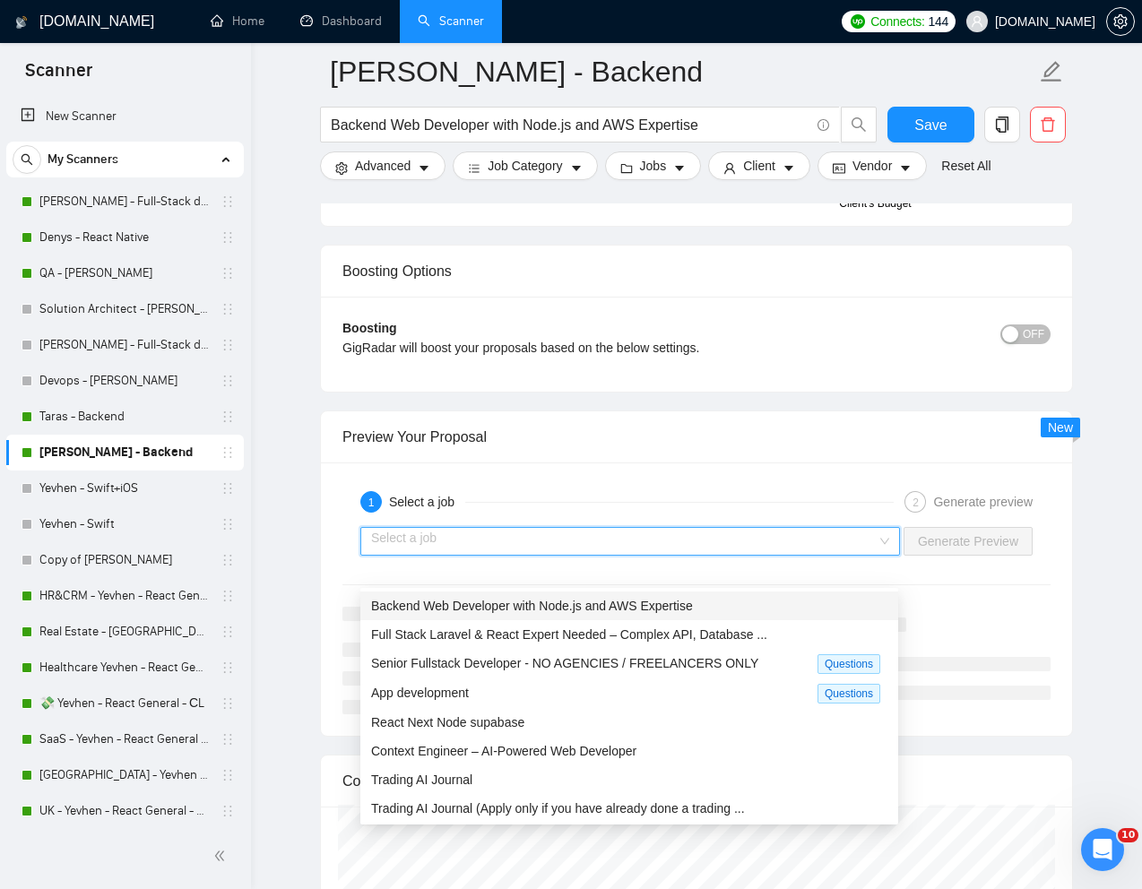
click at [715, 608] on div "Backend Web Developer with Node.js and AWS Expertise" at bounding box center [629, 606] width 516 height 20
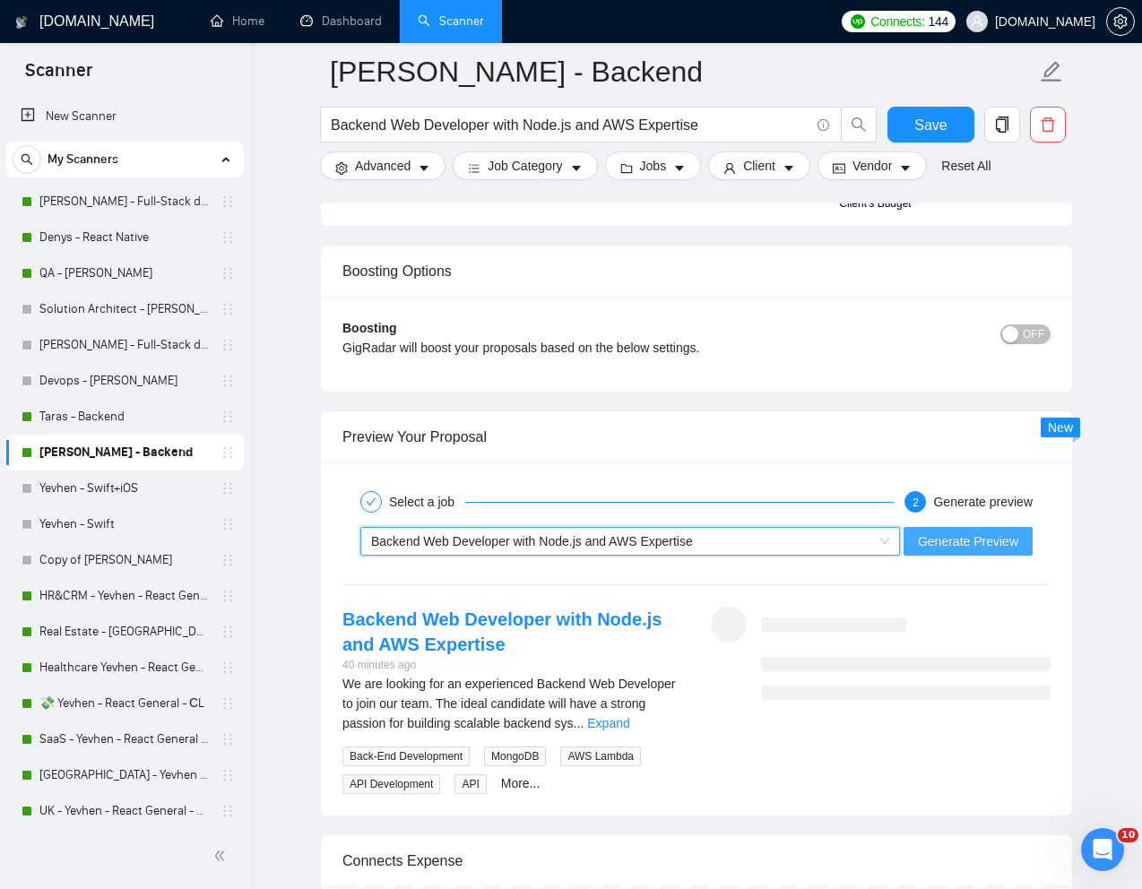
click at [972, 551] on span "Generate Preview" at bounding box center [968, 542] width 100 height 20
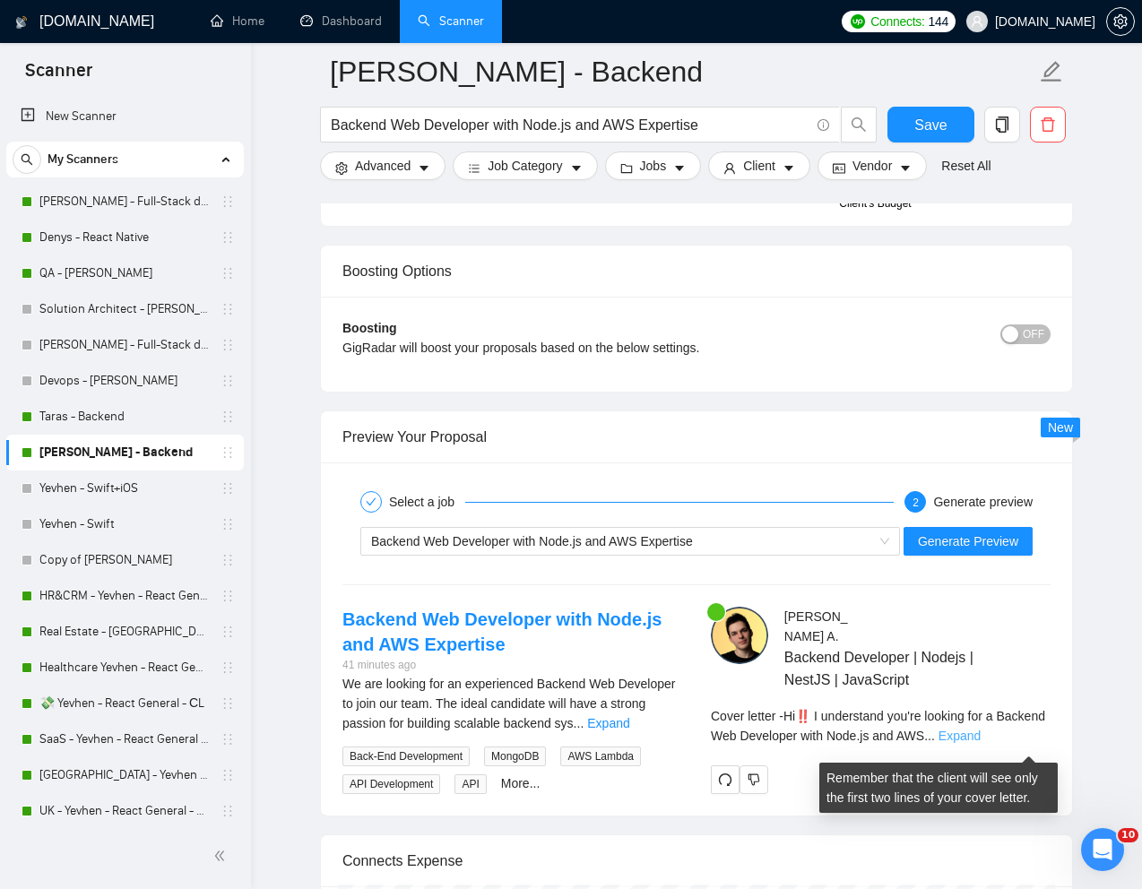
click at [981, 740] on link "Expand" at bounding box center [960, 736] width 42 height 14
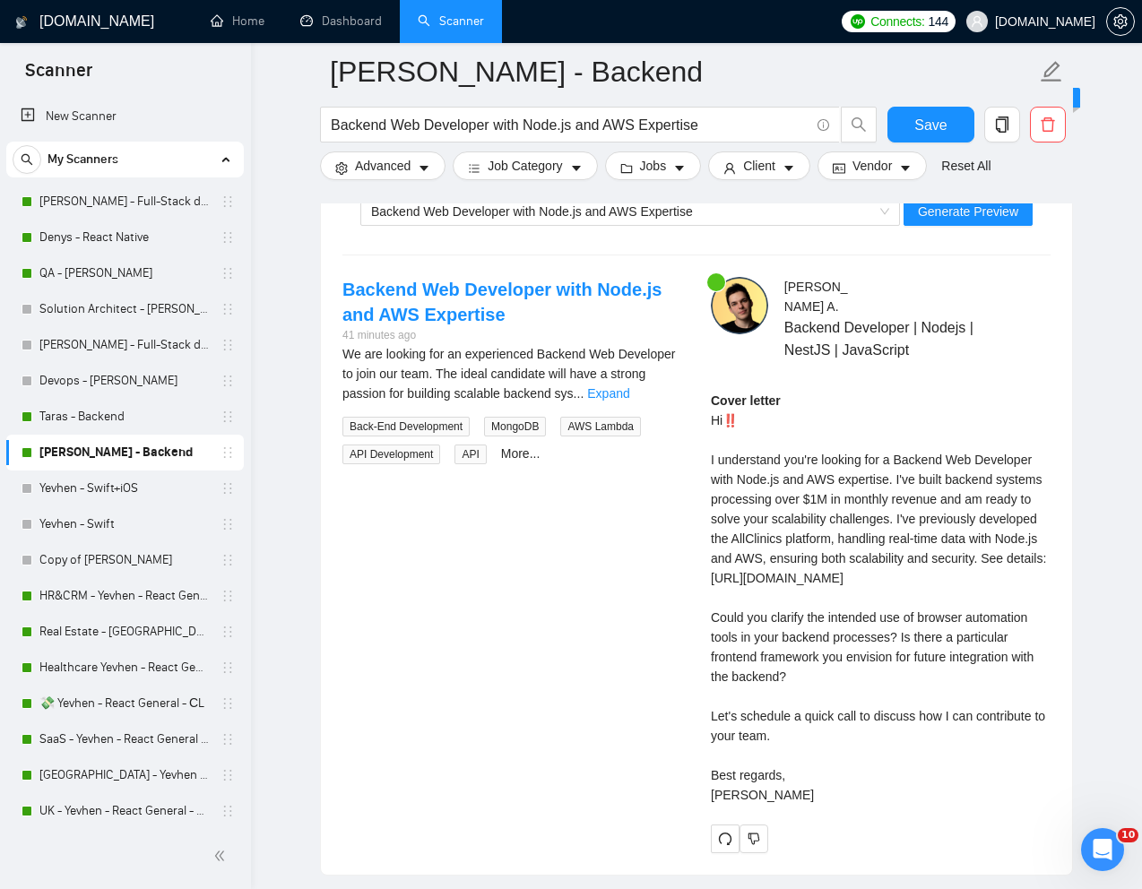
scroll to position [3467, 0]
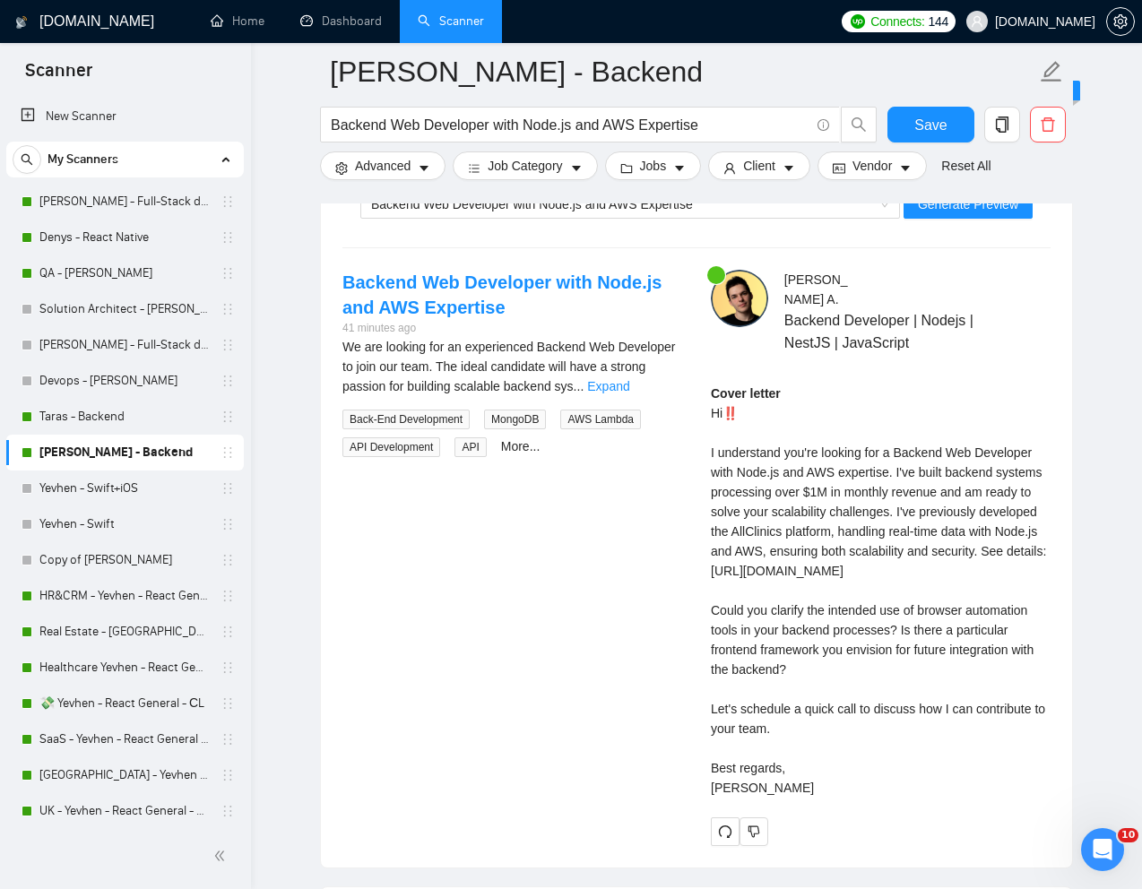
click at [942, 580] on div "Cover letter Hi‼️ I understand you're looking for a Backend Web Developer with …" at bounding box center [881, 591] width 340 height 414
drag, startPoint x: 904, startPoint y: 476, endPoint x: 830, endPoint y: 829, distance: 360.8
click at [830, 798] on div "Cover letter Hi‼️ I understand you're looking for a Backend Web Developer with …" at bounding box center [881, 591] width 340 height 414
copy div "I've built backend systems processing over $1M in monthly revenue and am ready …"
click at [982, 214] on span "Generate Preview" at bounding box center [968, 205] width 100 height 20
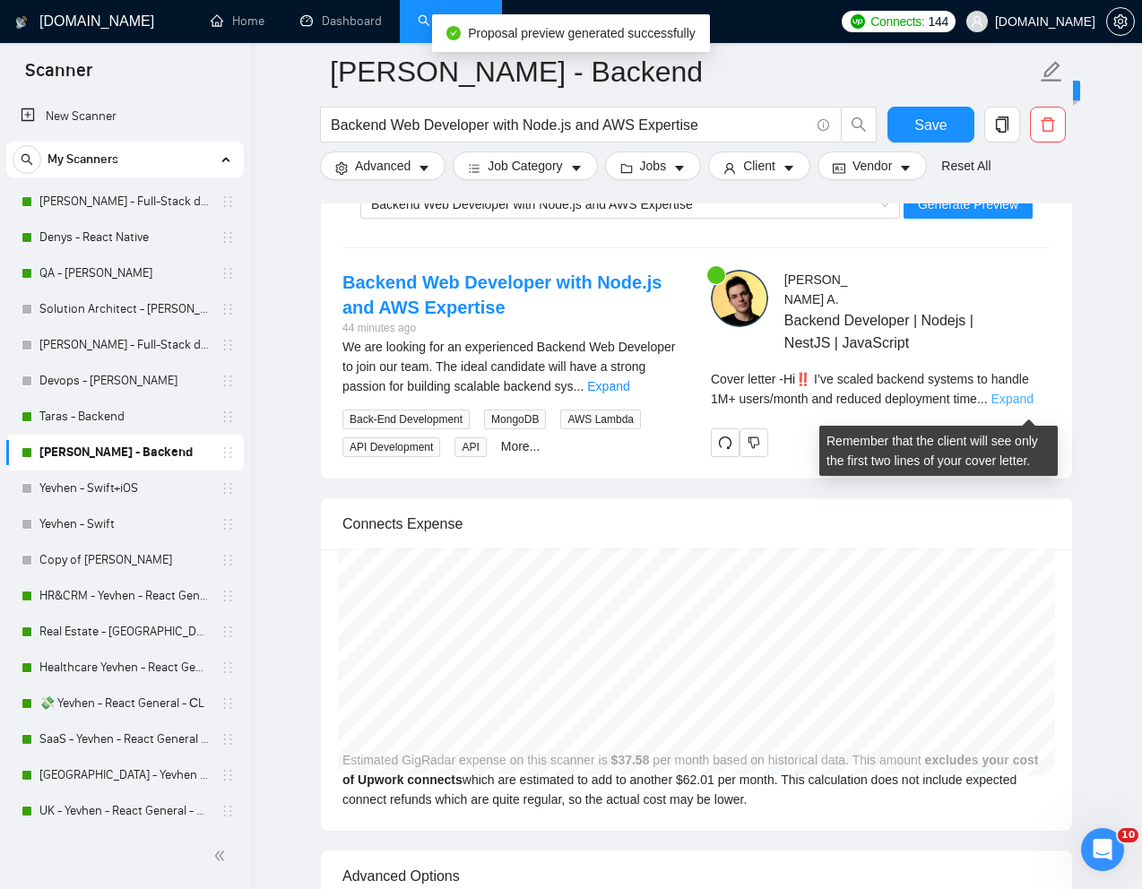
click at [1019, 404] on link "Expand" at bounding box center [1013, 399] width 42 height 14
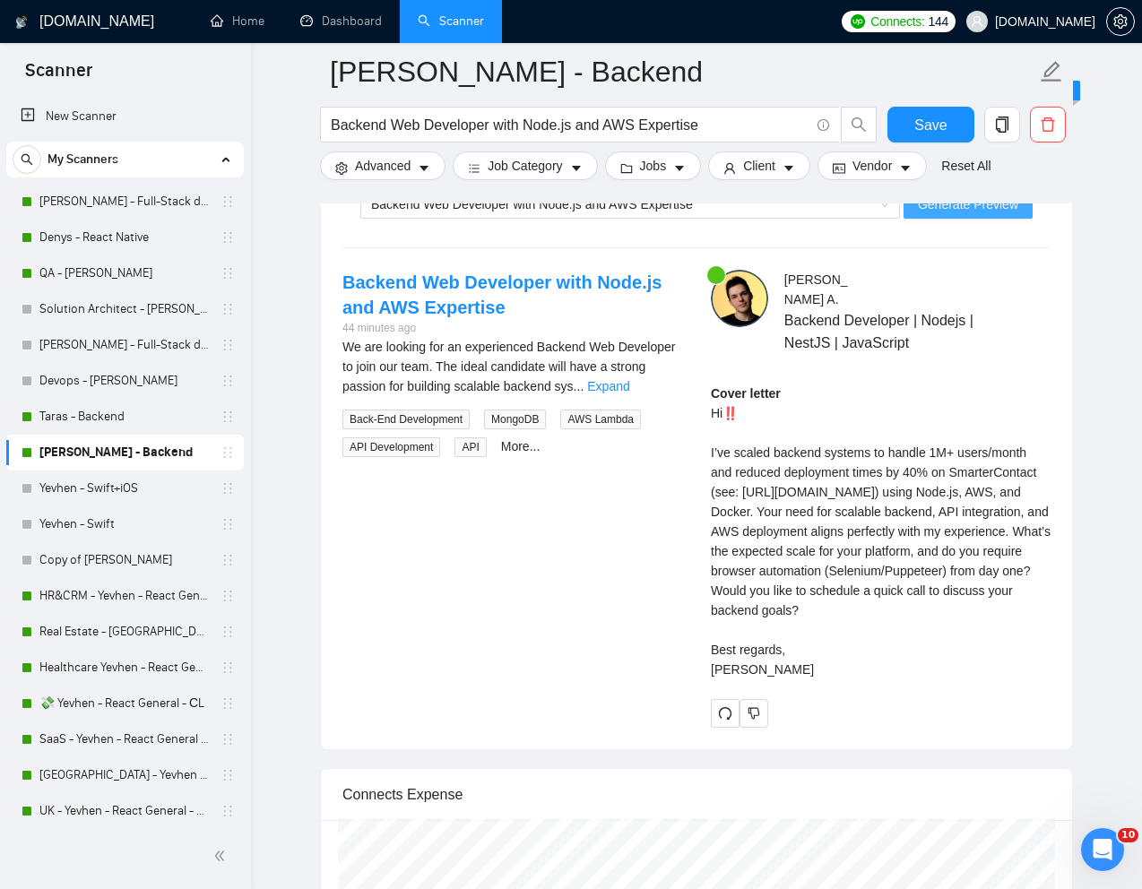
click at [979, 214] on span "Generate Preview" at bounding box center [968, 205] width 100 height 20
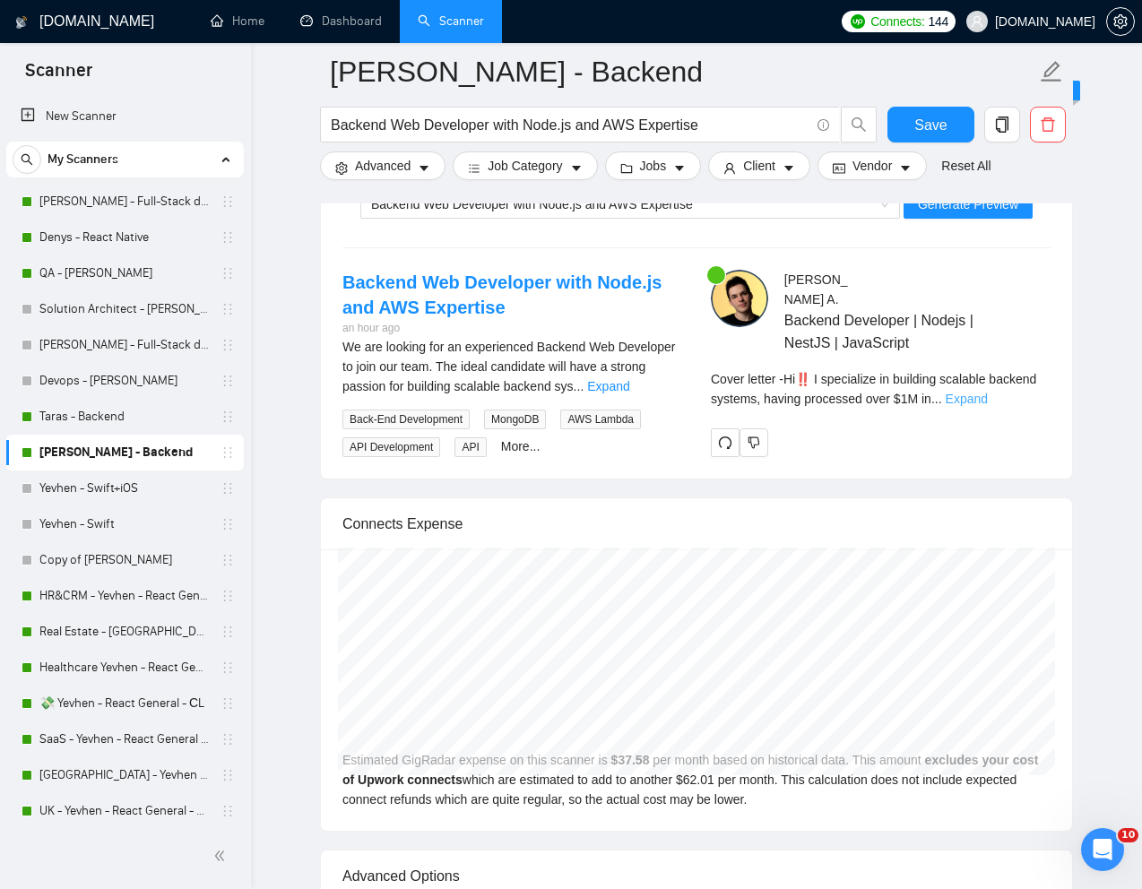
click at [988, 406] on link "Expand" at bounding box center [967, 399] width 42 height 14
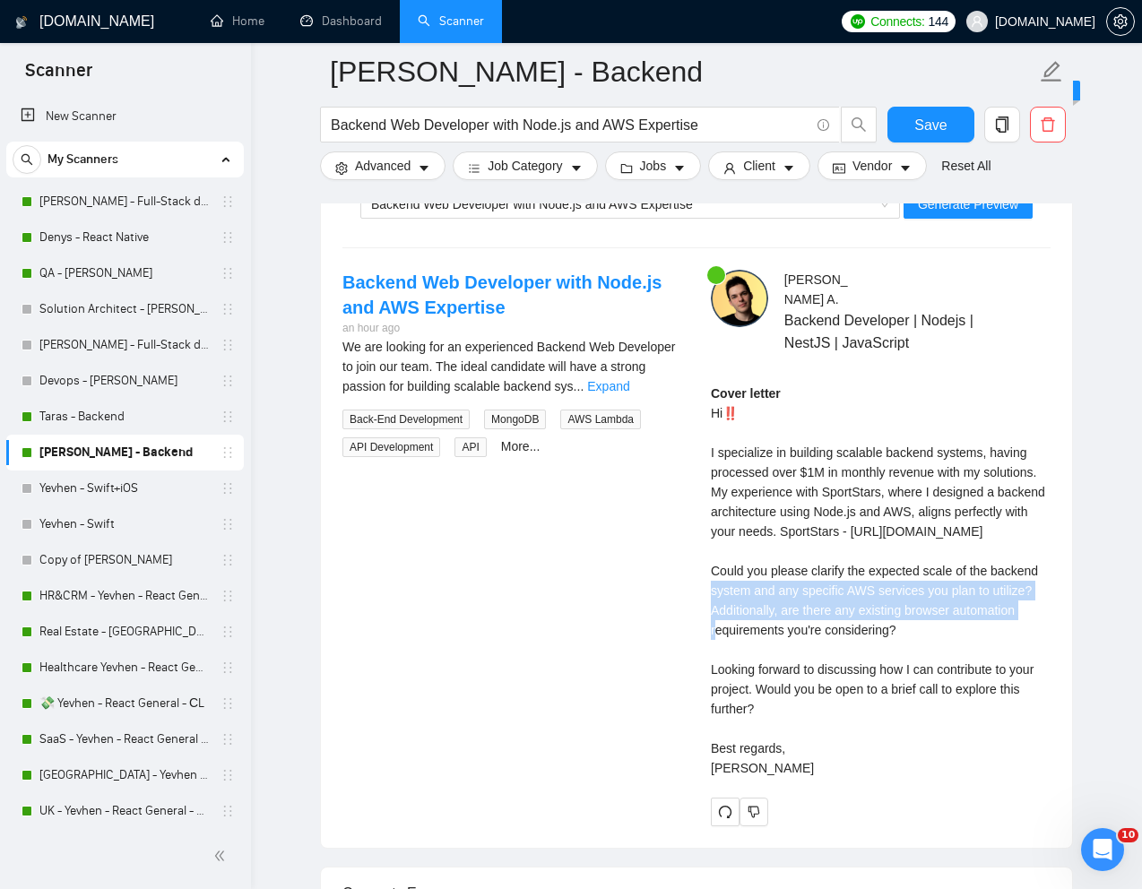
drag, startPoint x: 709, startPoint y: 618, endPoint x: 766, endPoint y: 656, distance: 68.4
click at [766, 656] on div "[PERSON_NAME] Backend Developer | Nodejs | NestJS | JavaScript Cover letter Hi‼…" at bounding box center [881, 548] width 368 height 556
copy div "Could you please clarify the expected scale of the backend system and any speci…"
